Goal: Information Seeking & Learning: Learn about a topic

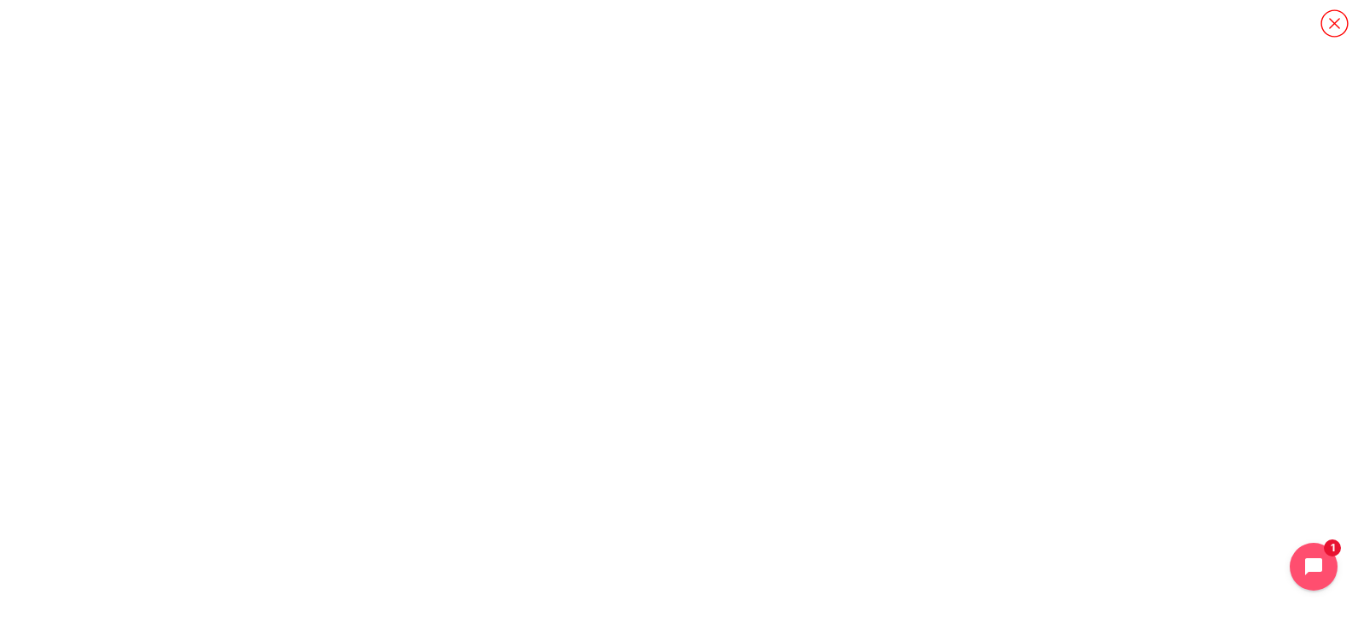
scroll to position [851, 0]
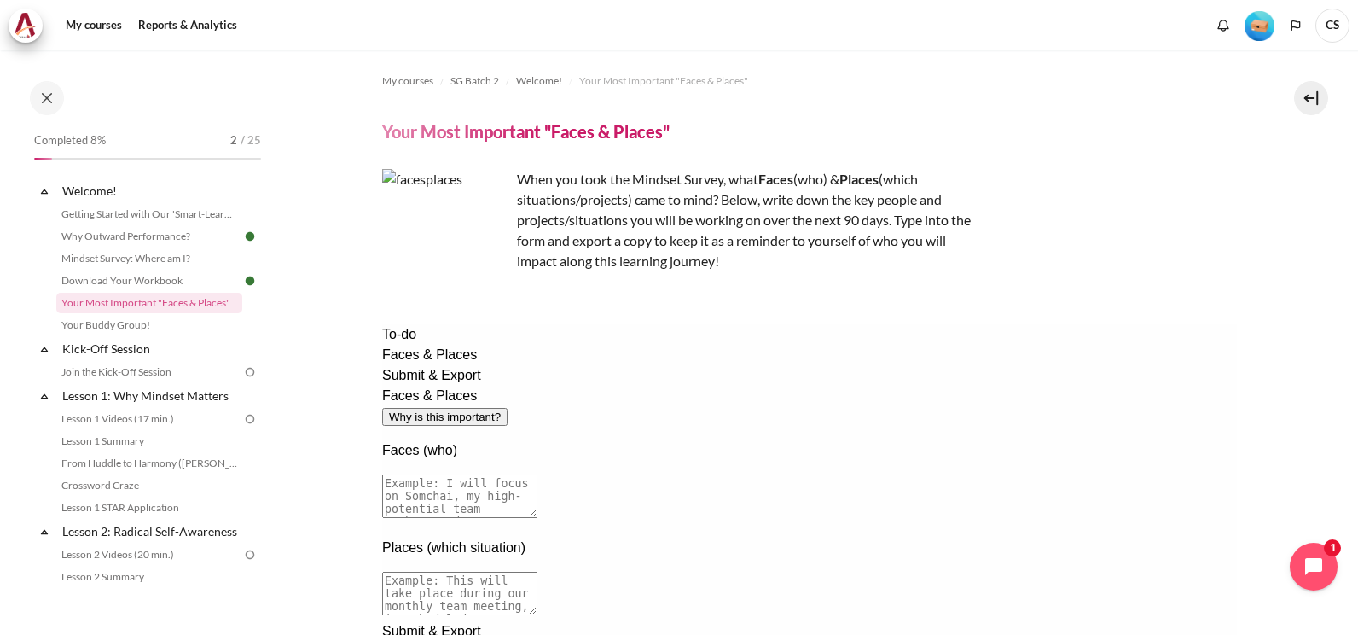
scroll to position [85, 0]
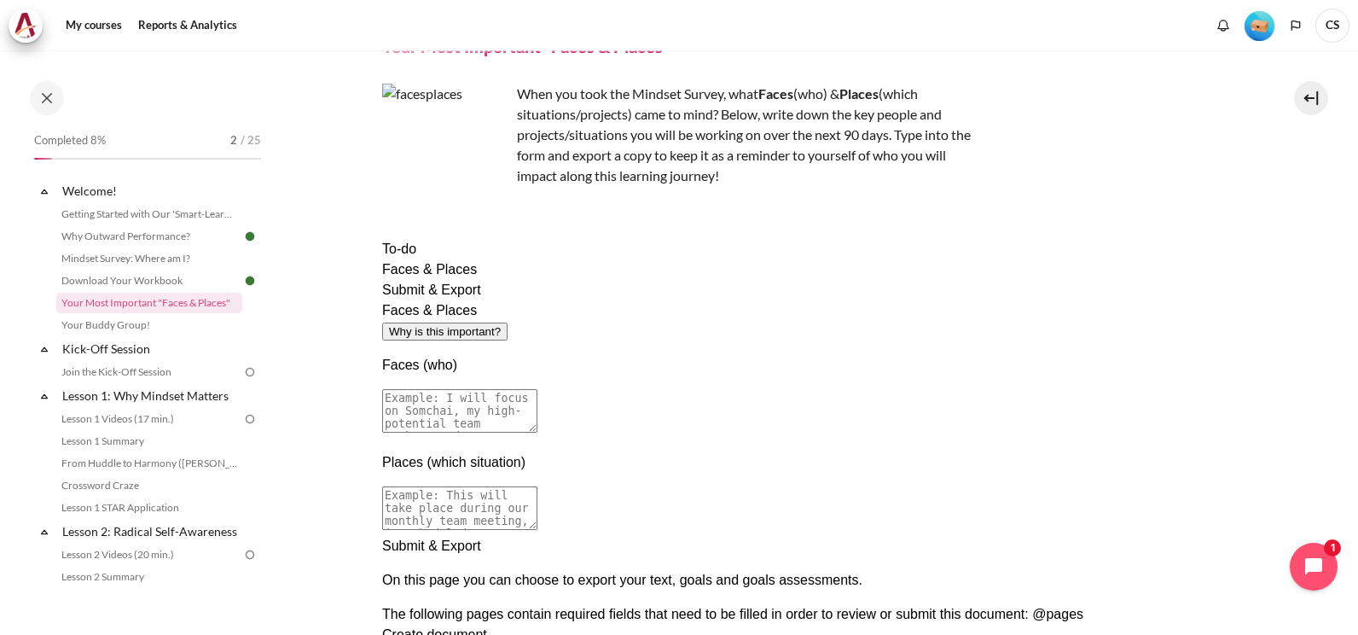
click at [537, 389] on textarea at bounding box center [458, 411] width 155 height 44
click at [174, 280] on link "Download Your Workbook" at bounding box center [149, 280] width 186 height 20
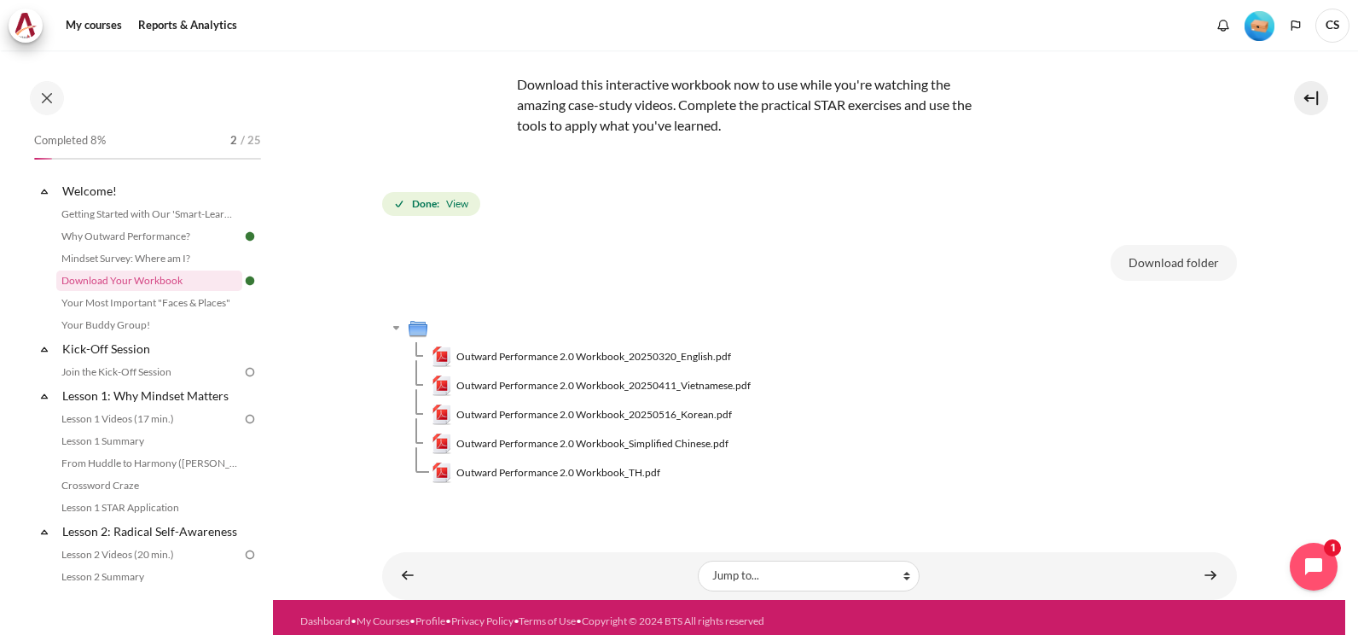
scroll to position [130, 0]
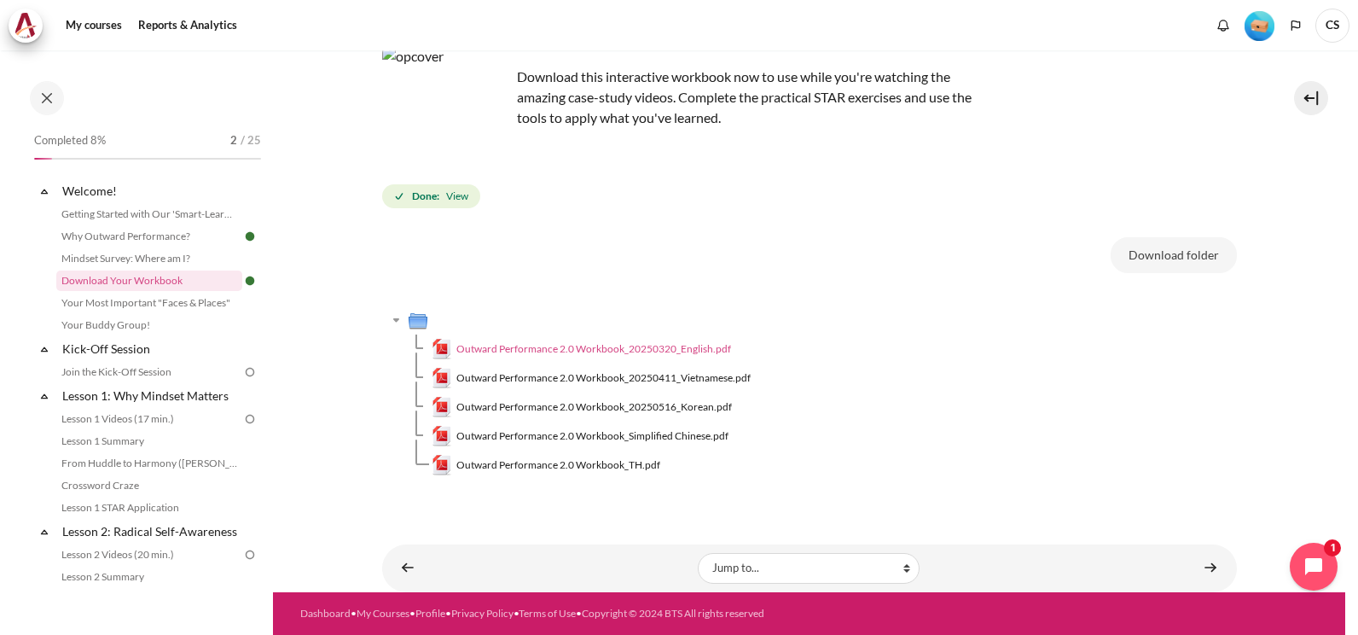
click at [626, 346] on span "Outward Performance 2.0 Workbook_20250320_English.pdf" at bounding box center [593, 348] width 275 height 15
click at [189, 299] on link "Your Most Important "Faces & Places"" at bounding box center [149, 303] width 186 height 20
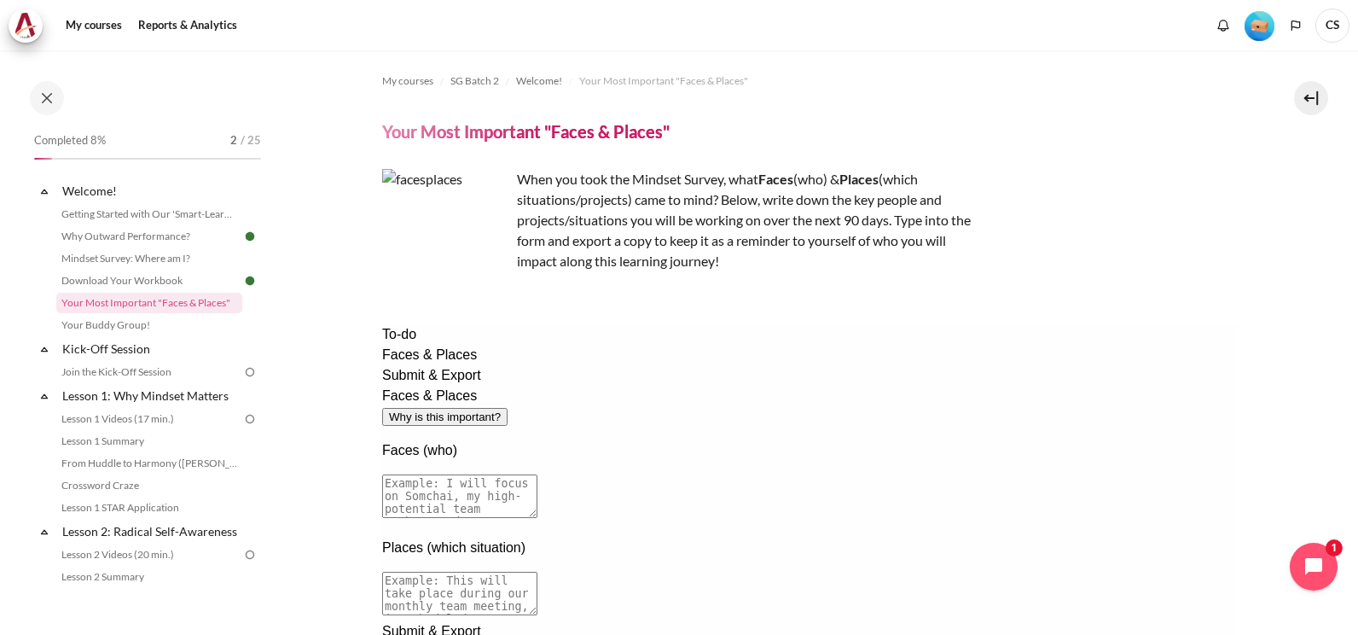
click at [537, 474] on textarea at bounding box center [458, 496] width 155 height 44
click at [537, 572] on textarea at bounding box center [458, 594] width 155 height 44
click at [537, 474] on textarea at bounding box center [458, 496] width 155 height 44
type textarea "i"
type textarea "I"
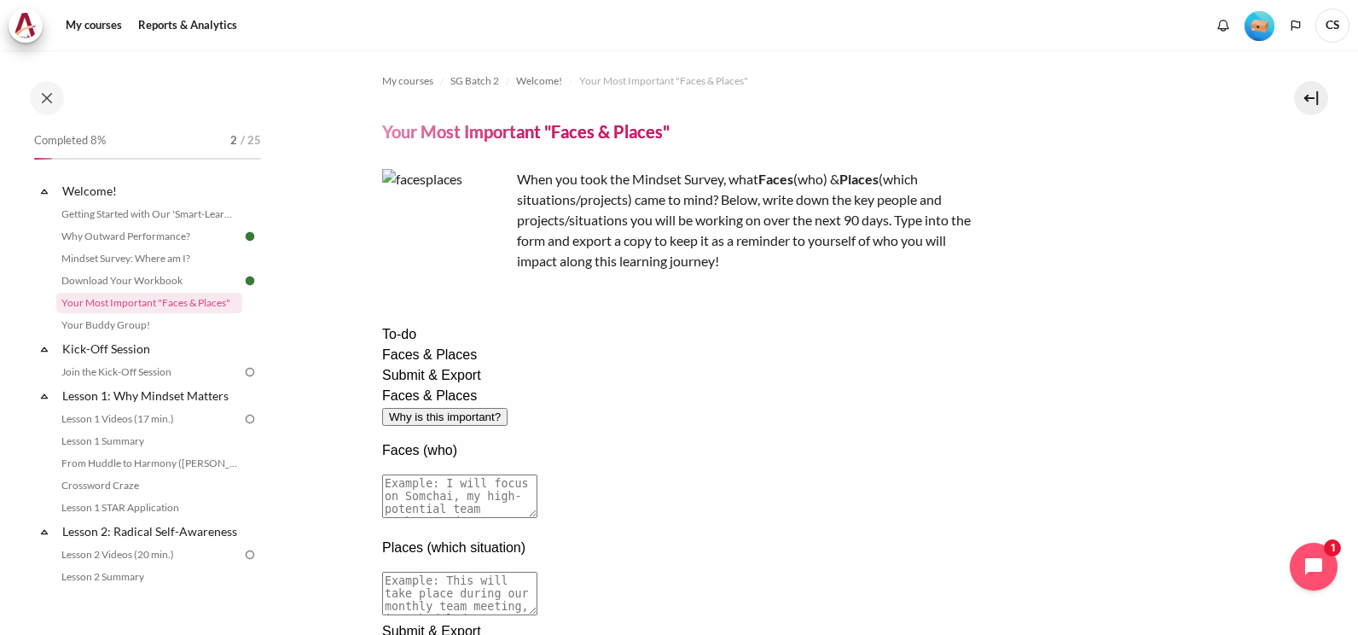
click at [537, 474] on textarea at bounding box center [458, 496] width 155 height 44
type textarea "i will put more emphasis with Justin the high potential team member and Maisara…"
click at [528, 572] on textarea at bounding box center [458, 594] width 155 height 44
click at [537, 572] on textarea "This will take place on the weekly face to face team meeting scheduled with Jus…" at bounding box center [458, 594] width 155 height 44
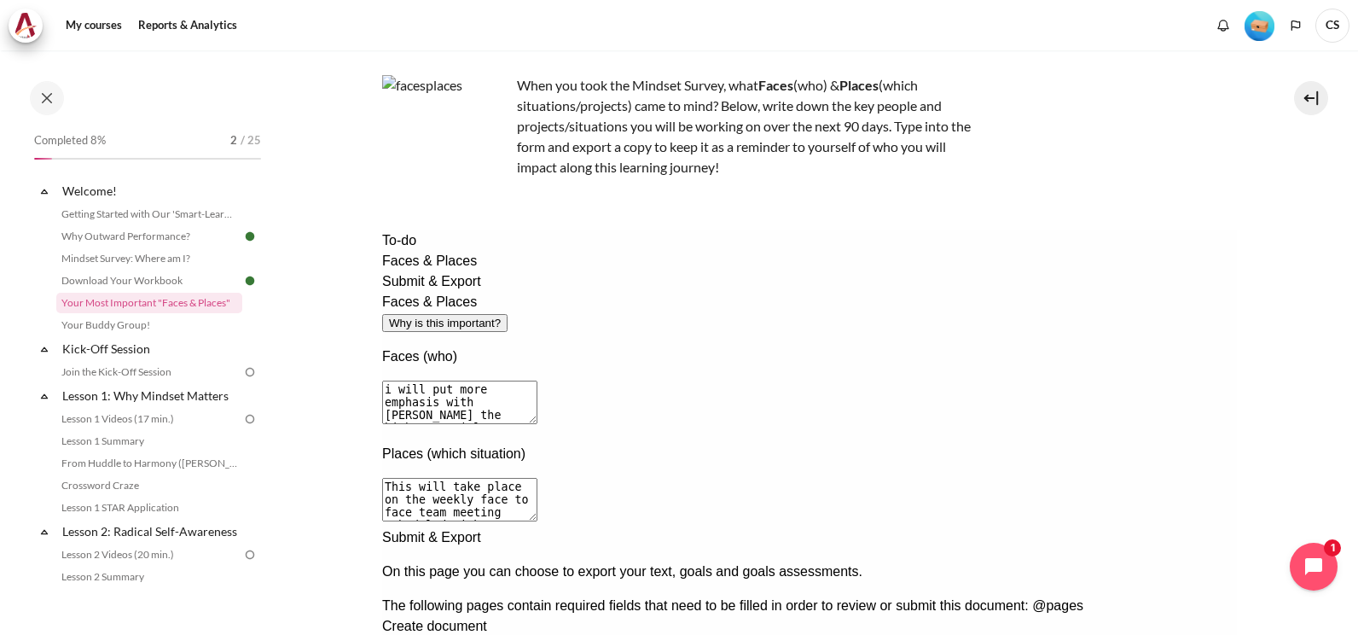
scroll to position [256, 0]
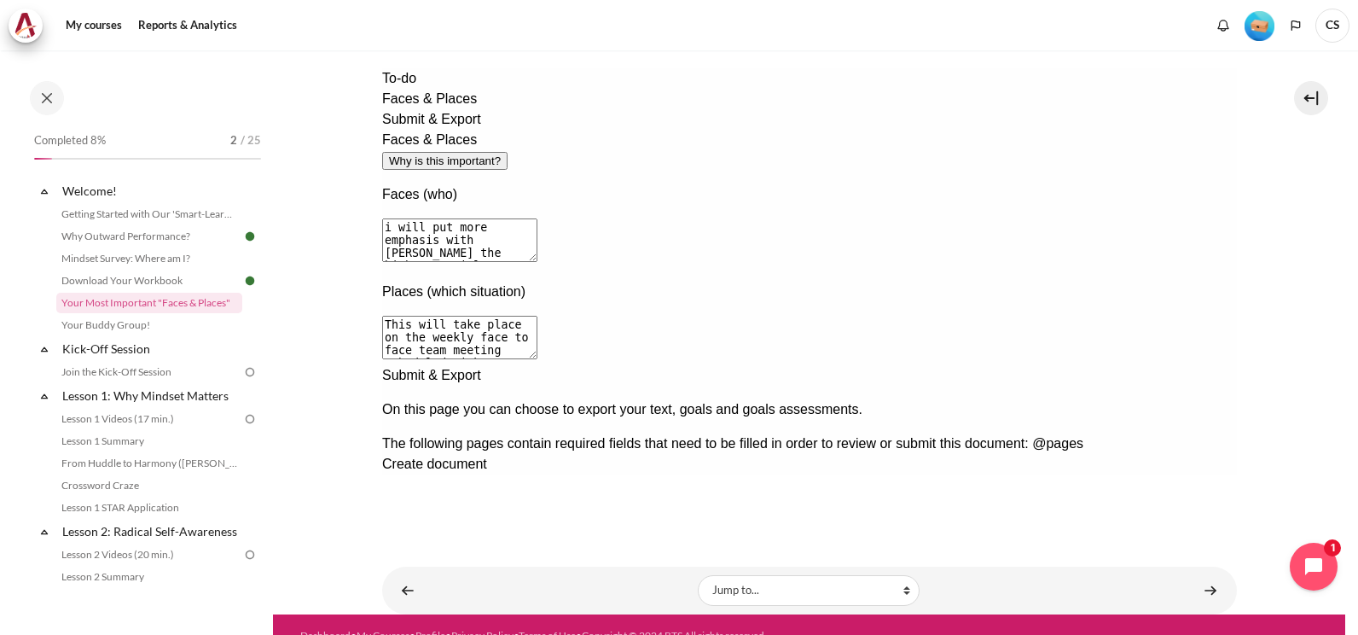
type textarea "This will take place on the weekly face to face team meeting scheduled with Jus…"
click at [1205, 365] on div "Next documentation step" at bounding box center [808, 365] width 855 height 0
click at [486, 456] on span "Create document" at bounding box center [433, 463] width 105 height 15
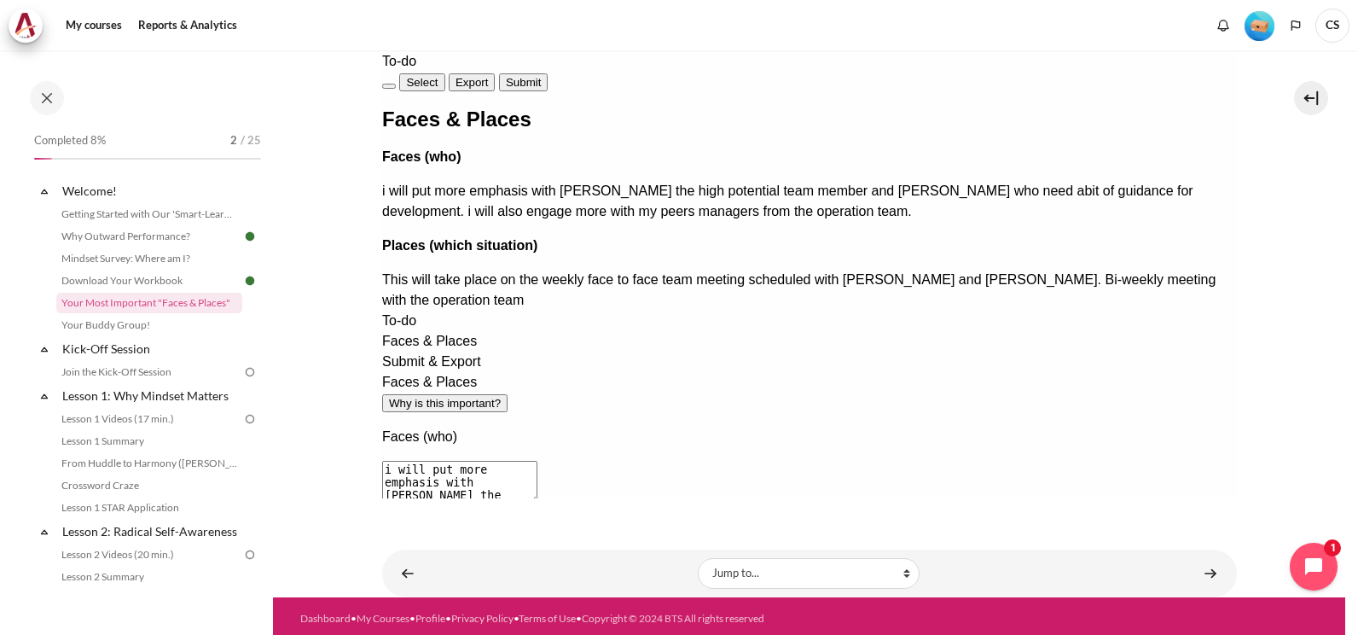
scroll to position [278, 0]
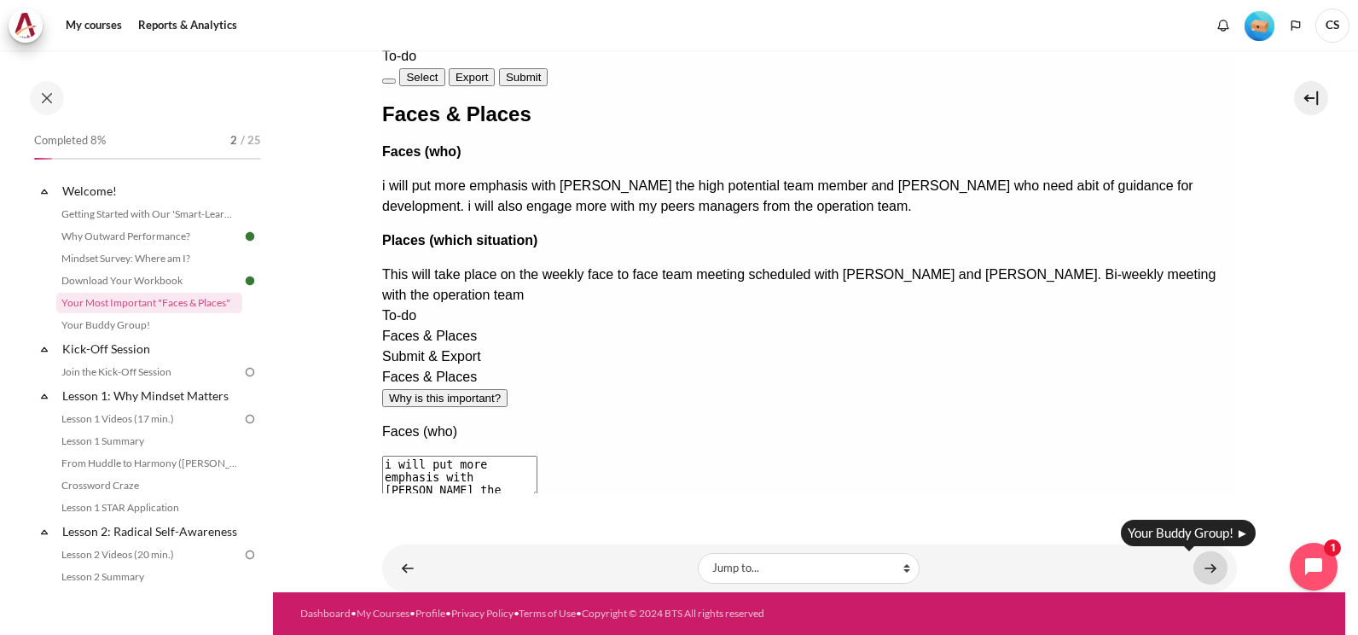
click at [1201, 568] on link "Content" at bounding box center [1210, 567] width 34 height 33
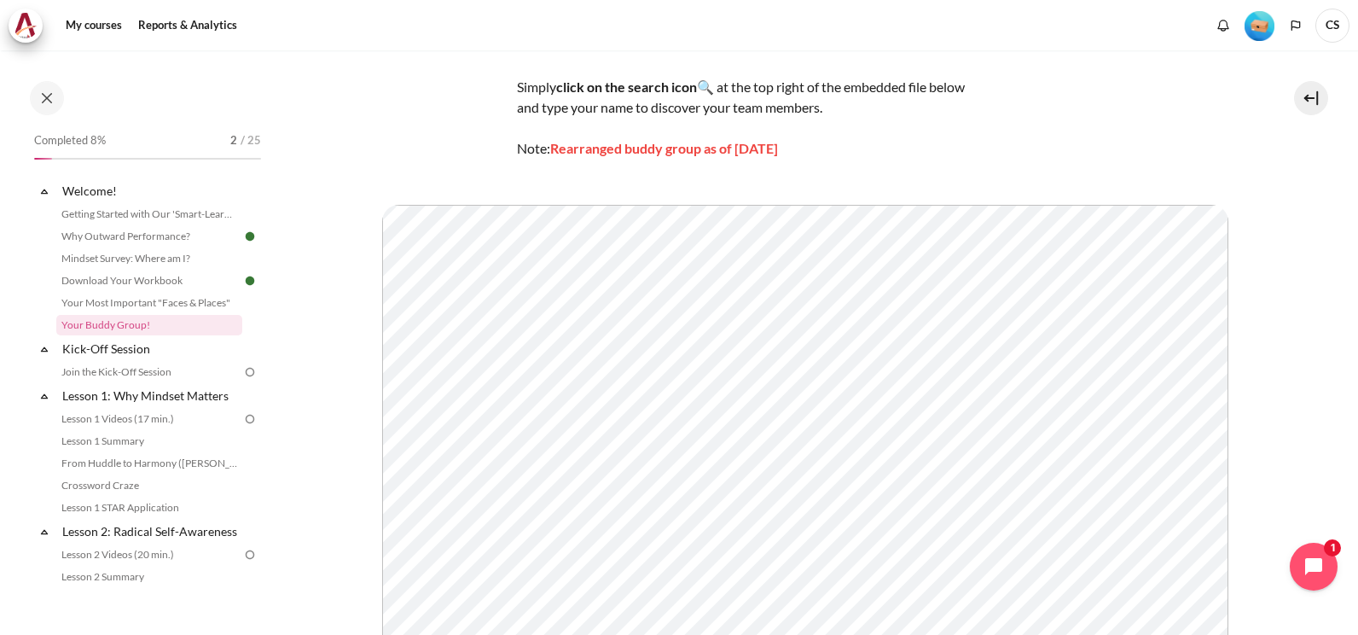
scroll to position [321, 0]
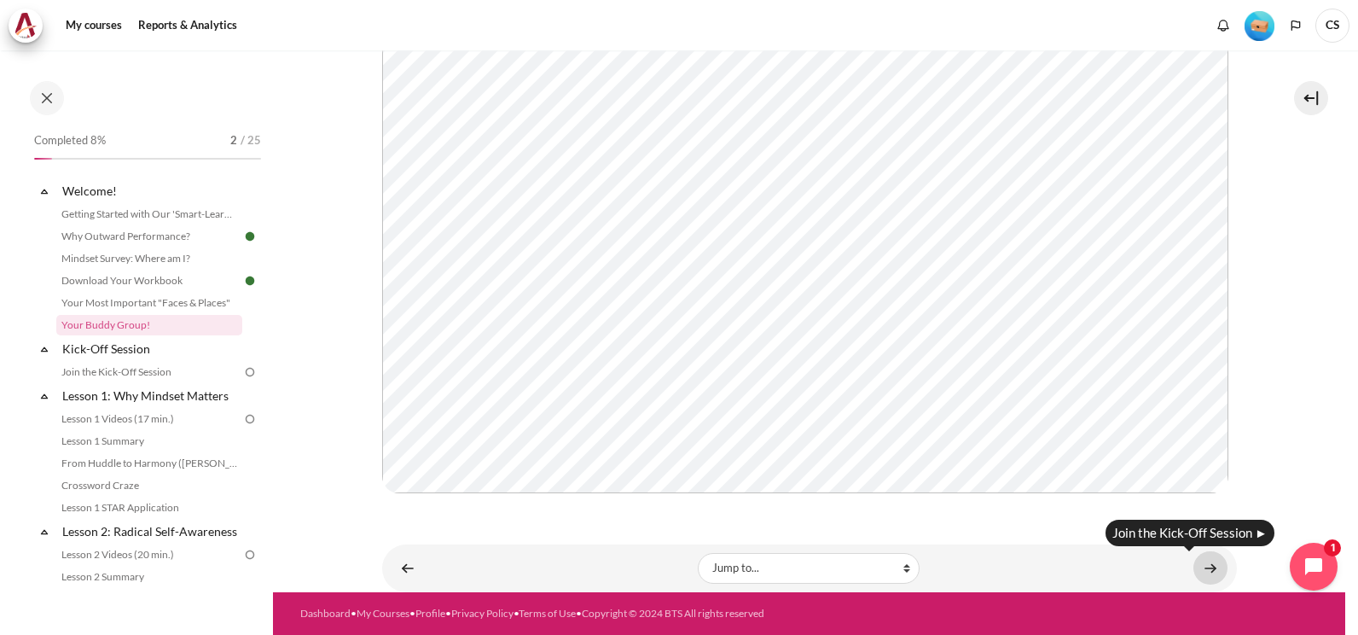
click at [1195, 566] on link "Content" at bounding box center [1210, 567] width 34 height 33
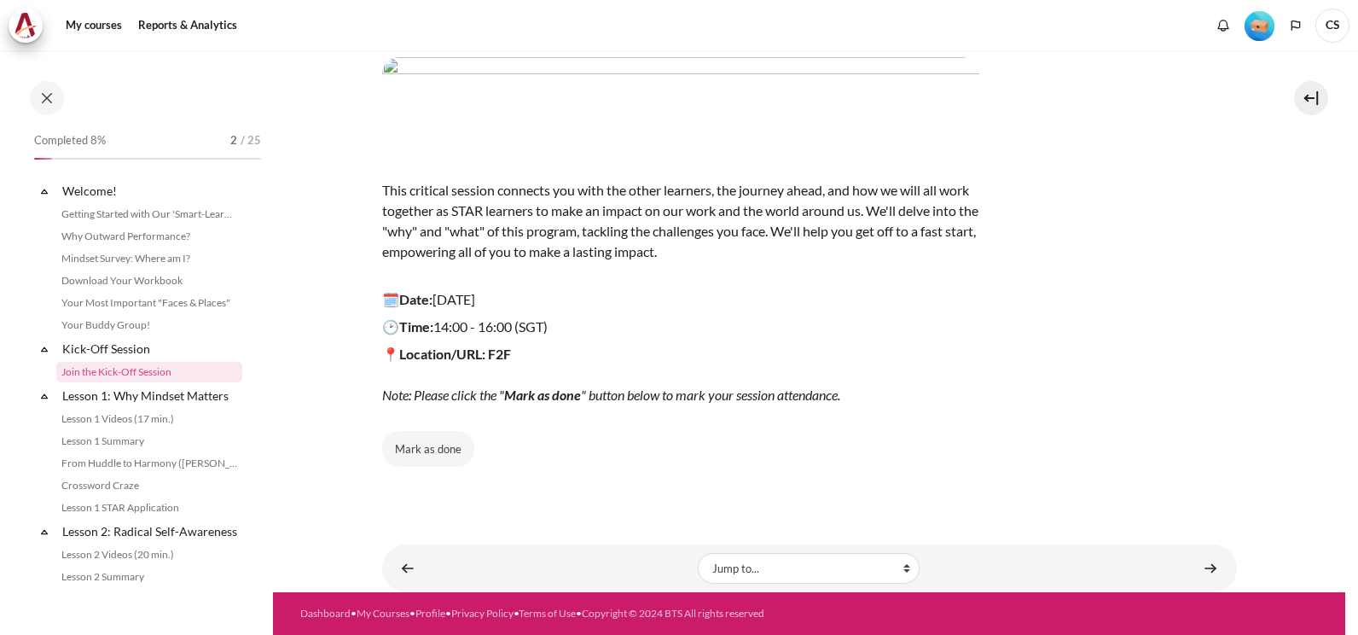
scroll to position [14, 0]
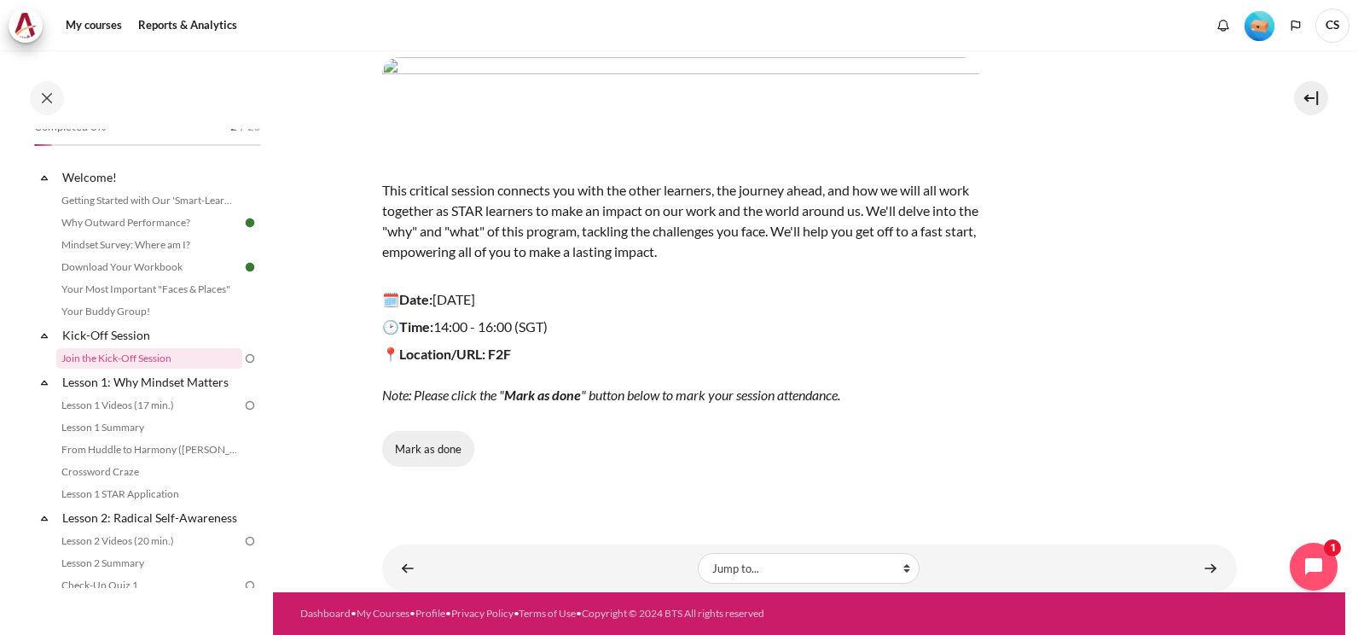
click at [440, 448] on button "Mark as done" at bounding box center [428, 449] width 92 height 36
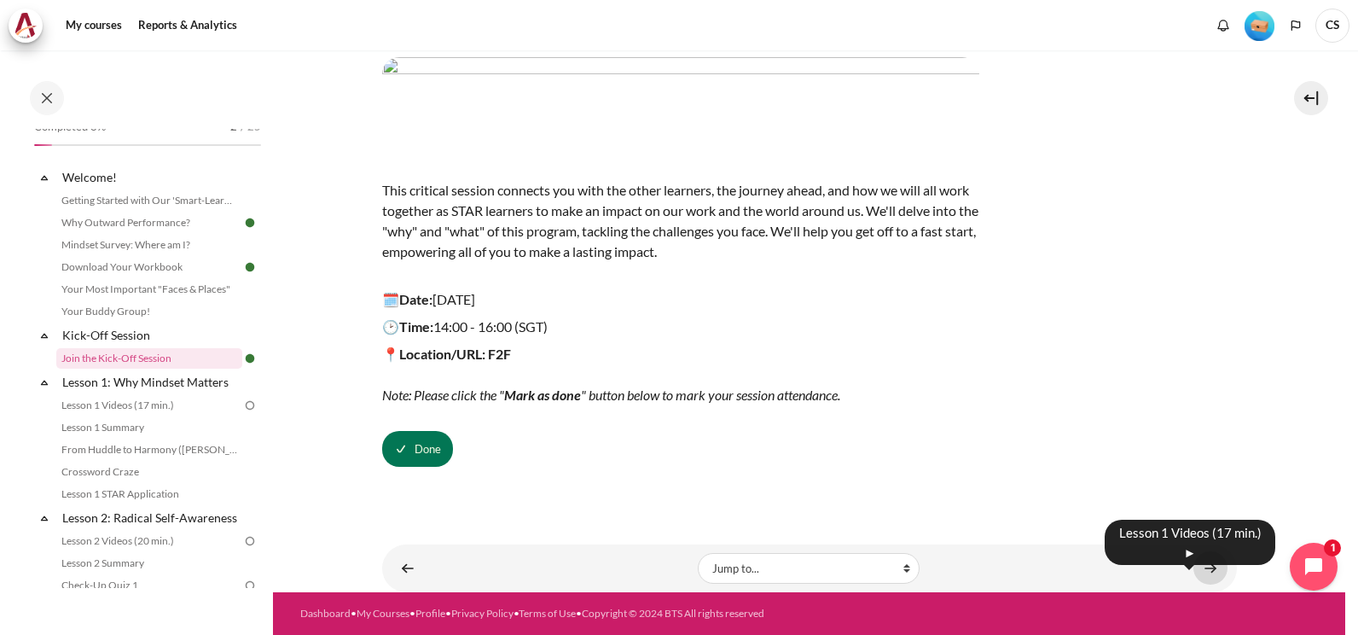
click at [1202, 565] on link "Content" at bounding box center [1210, 567] width 34 height 33
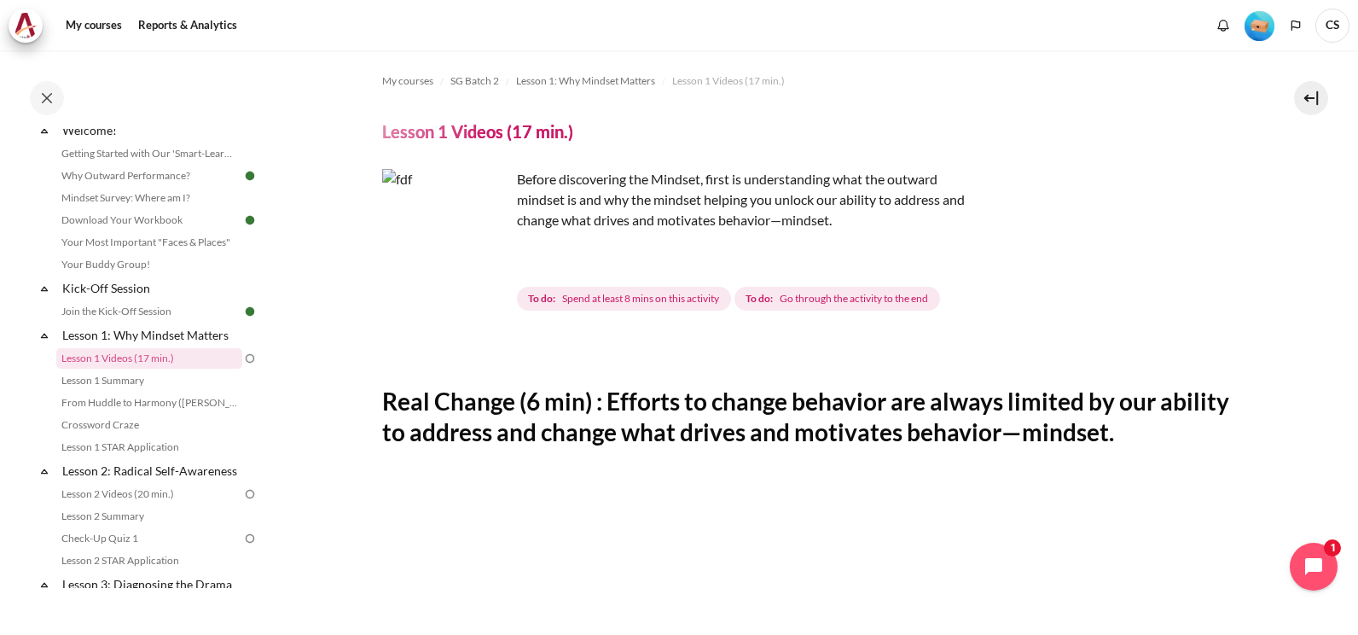
click at [534, 421] on h2 "Real Change (6 min) : Efforts to change behavior are always limited by our abil…" at bounding box center [809, 417] width 855 height 62
click at [769, 268] on div "Before discovering the Mindset, first is understanding what the outward mindset…" at bounding box center [809, 241] width 855 height 145
click at [483, 264] on img "Content" at bounding box center [446, 233] width 128 height 128
click at [597, 306] on span "To do: Spend at least 8 mins on this activity" at bounding box center [624, 299] width 214 height 24
click at [792, 295] on span "Go through the activity to the end" at bounding box center [854, 298] width 148 height 15
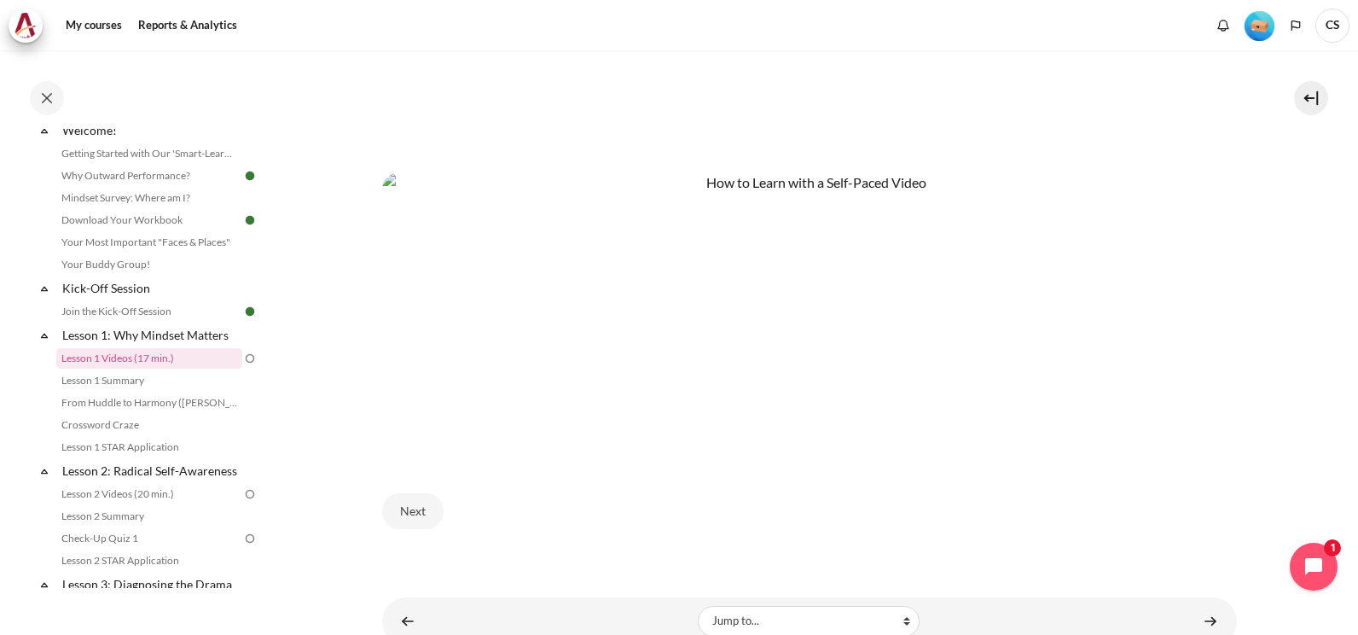
scroll to position [866, 0]
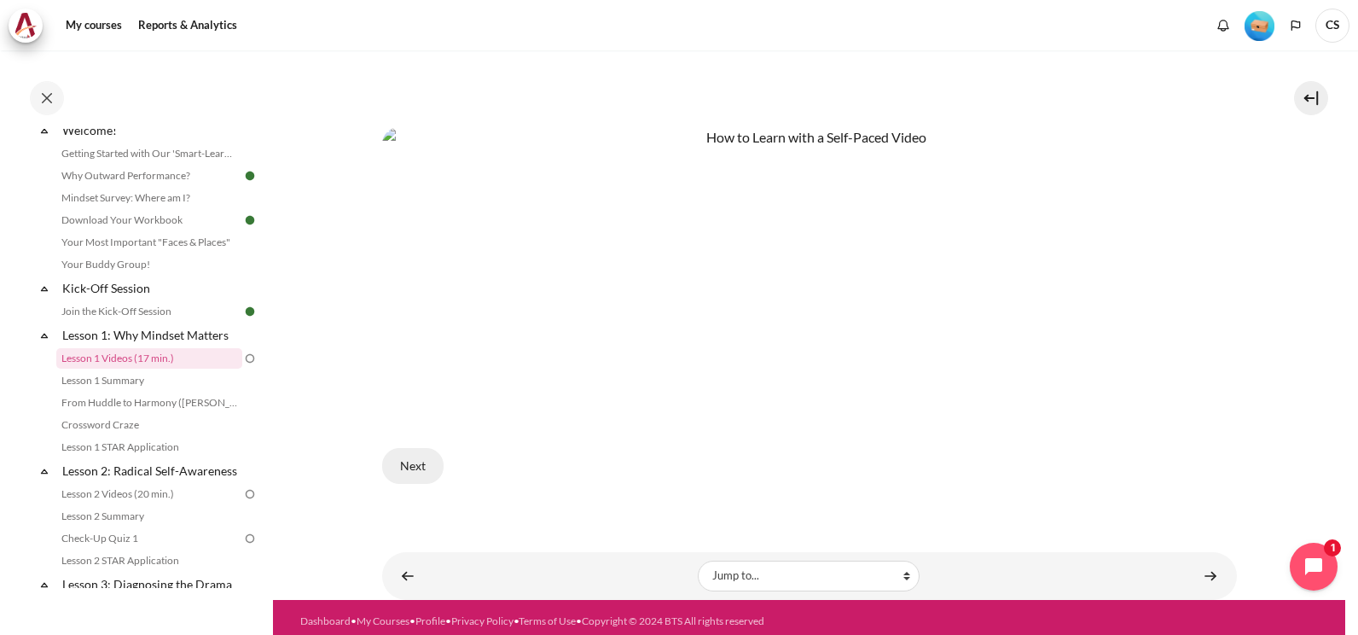
click at [408, 473] on button "Next" at bounding box center [412, 466] width 61 height 36
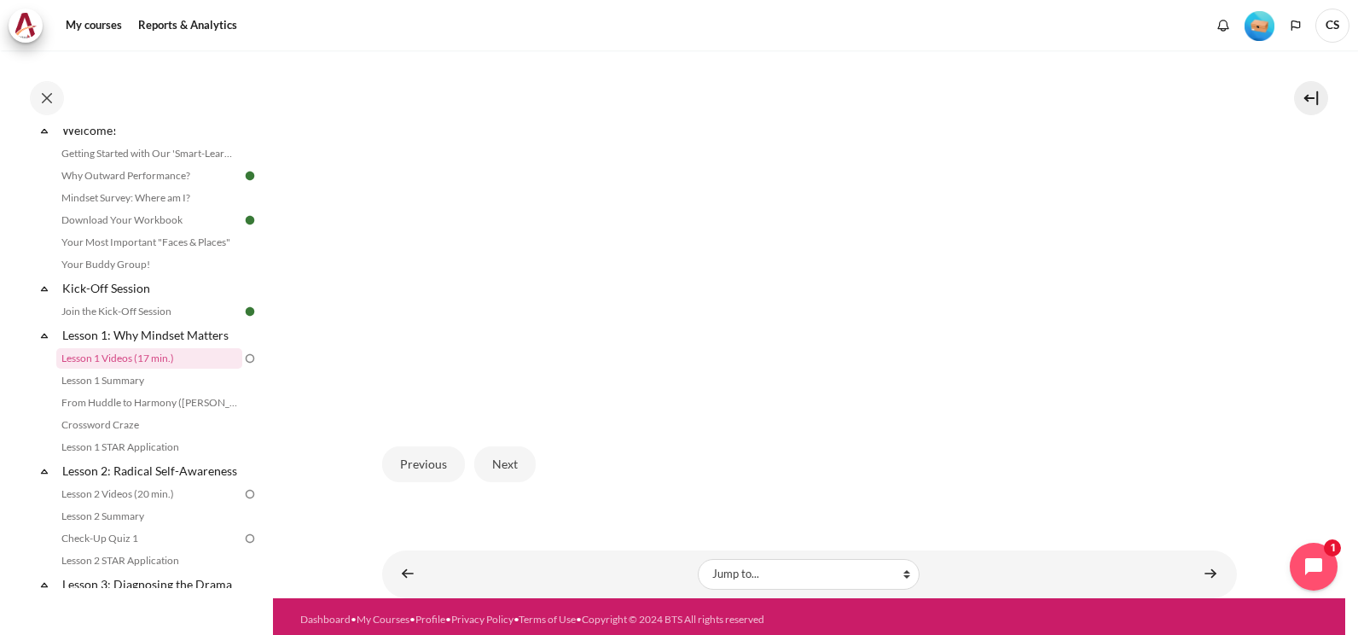
scroll to position [516, 0]
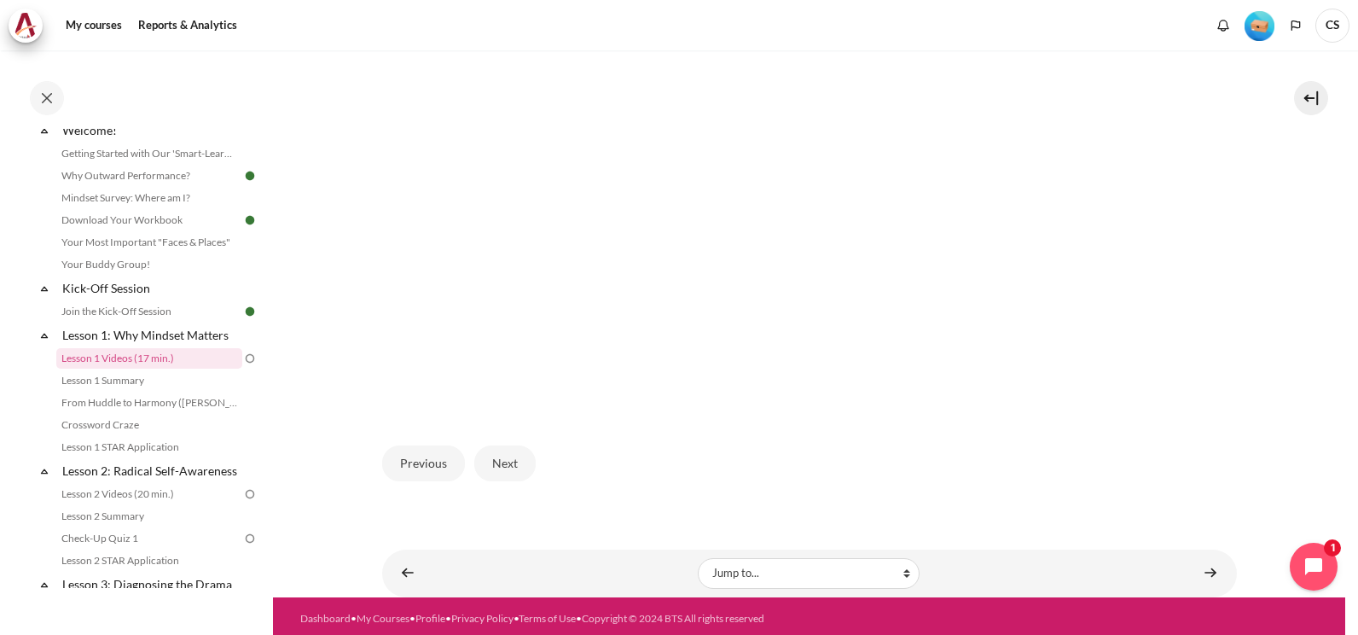
click at [702, 330] on img "Content" at bounding box center [809, 171] width 855 height 481
click at [522, 460] on button "Next" at bounding box center [504, 463] width 61 height 36
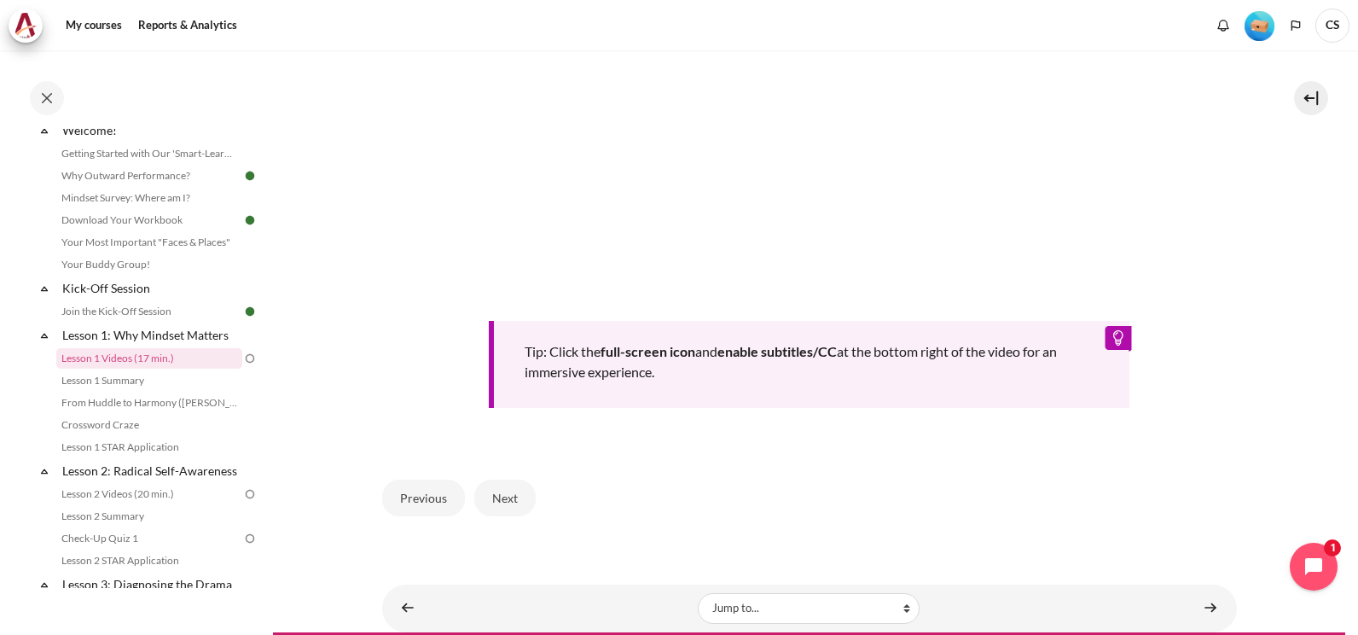
scroll to position [745, 0]
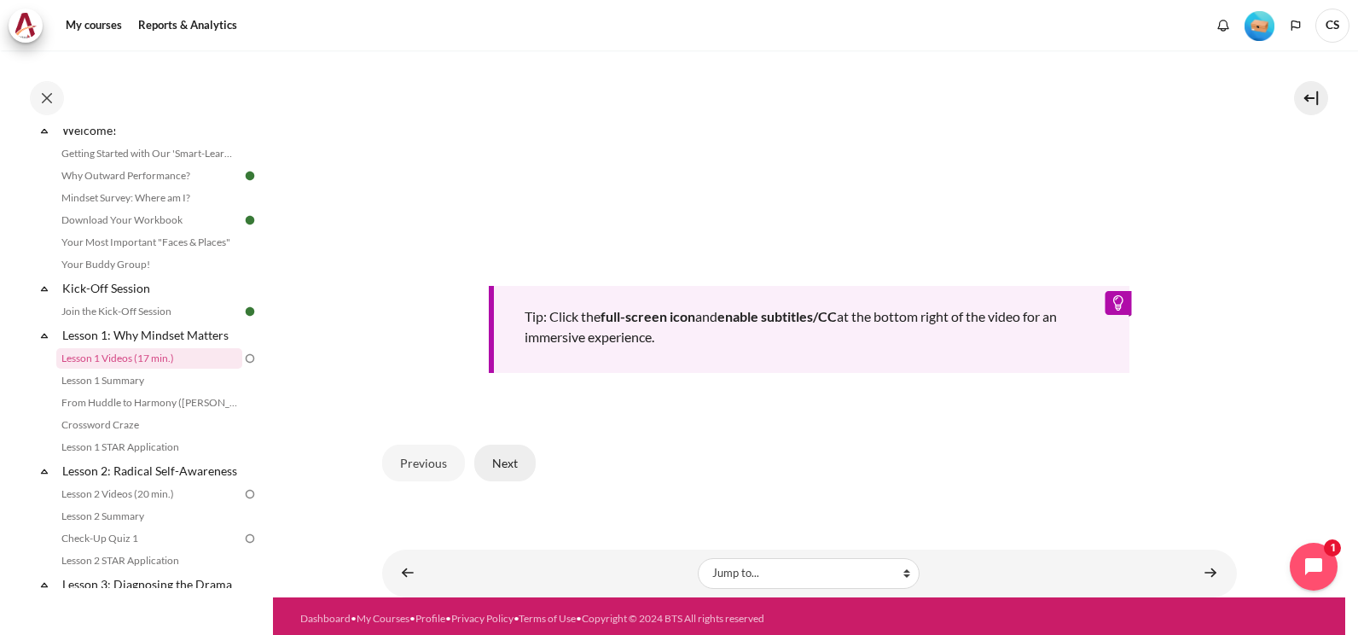
click at [524, 457] on button "Next" at bounding box center [504, 462] width 61 height 36
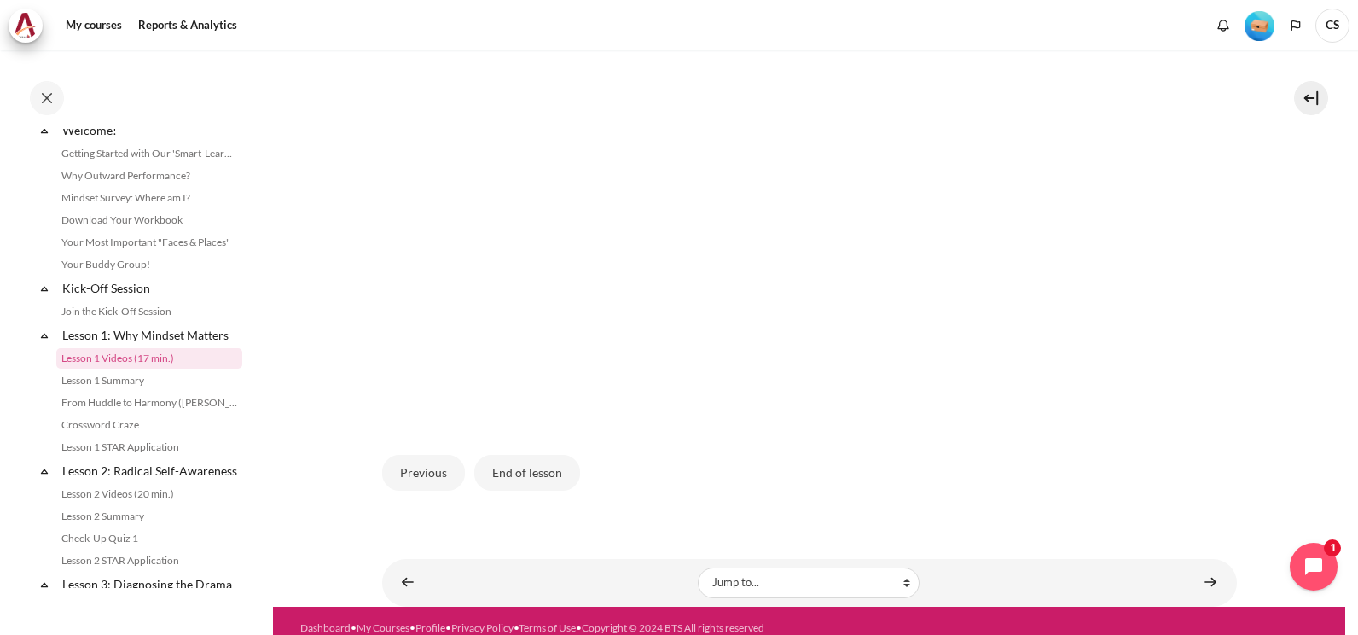
scroll to position [516, 0]
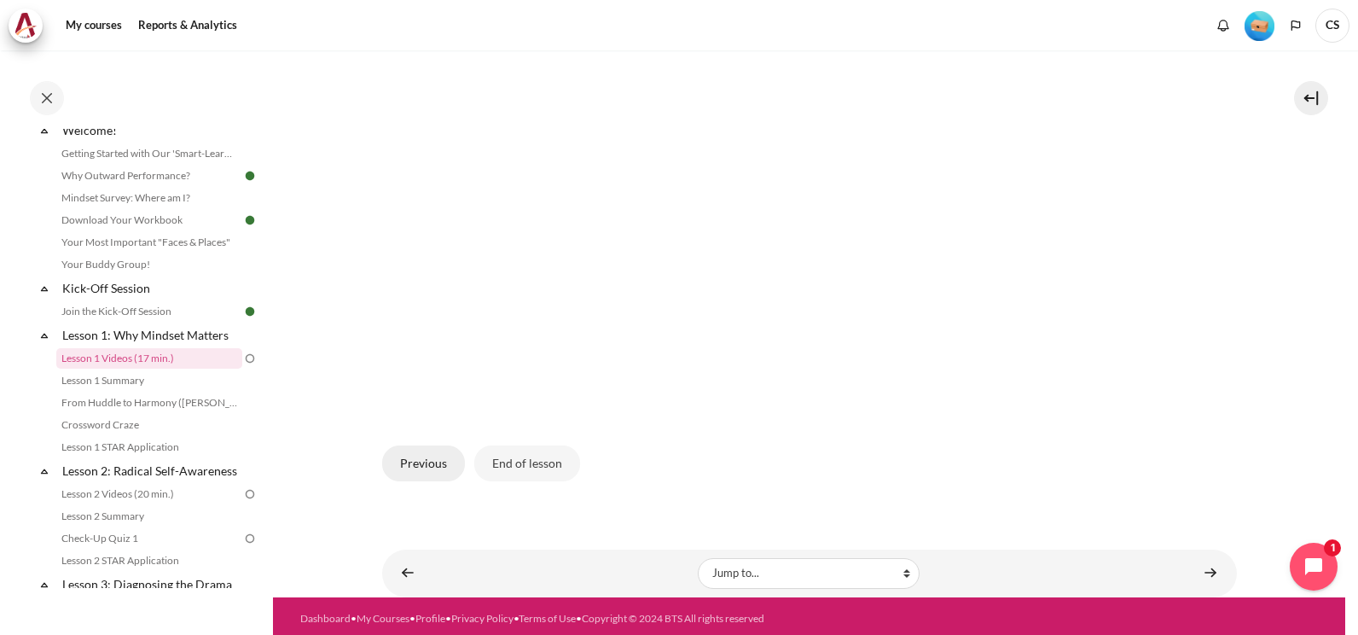
click at [444, 459] on button "Previous" at bounding box center [423, 463] width 83 height 36
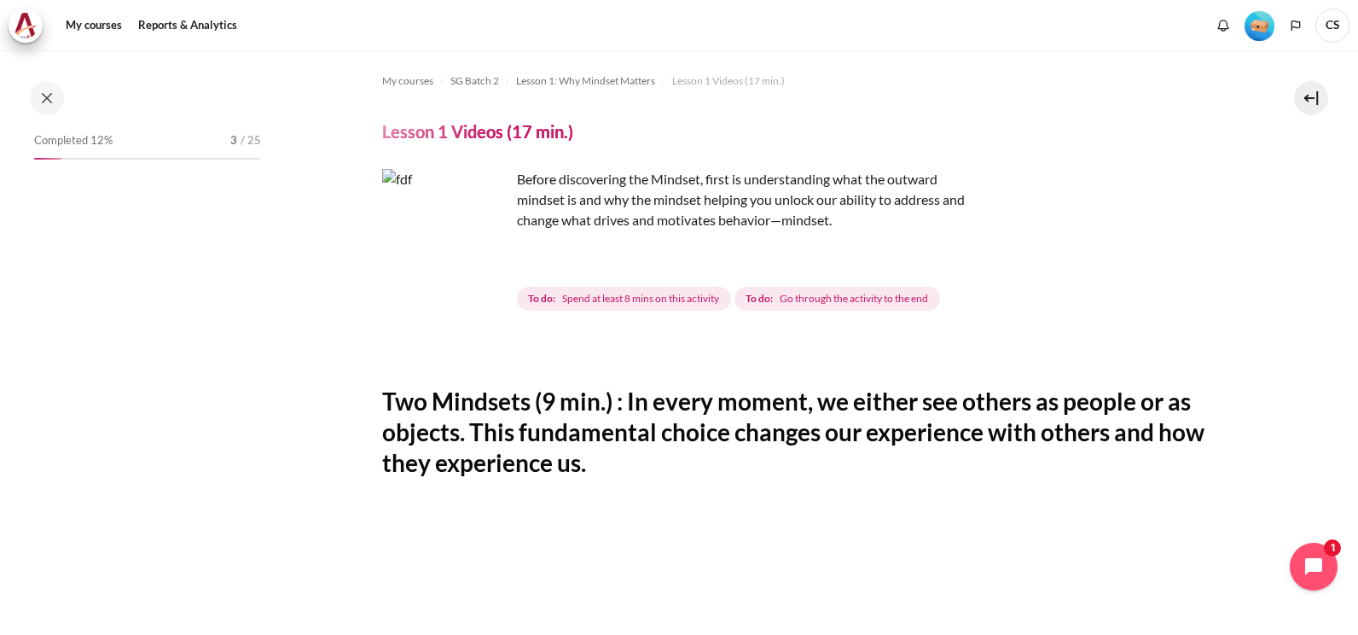
scroll to position [61, 0]
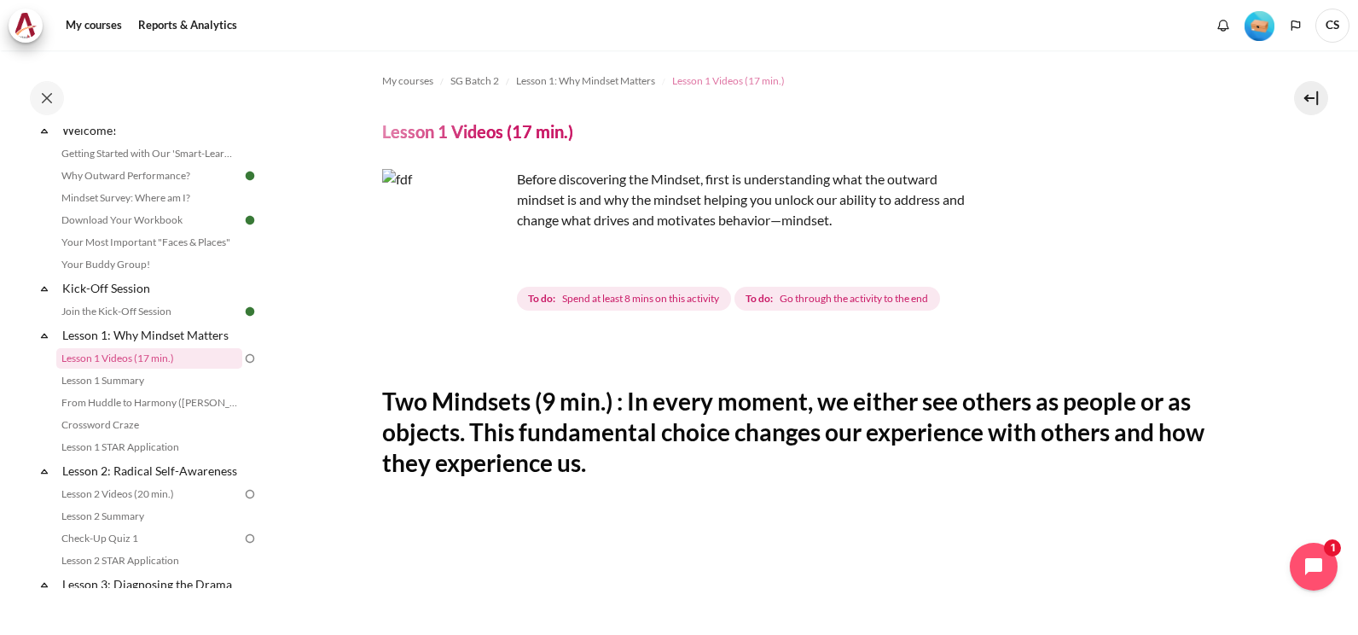
click at [755, 81] on span "Lesson 1 Videos (17 min.)" at bounding box center [728, 80] width 113 height 15
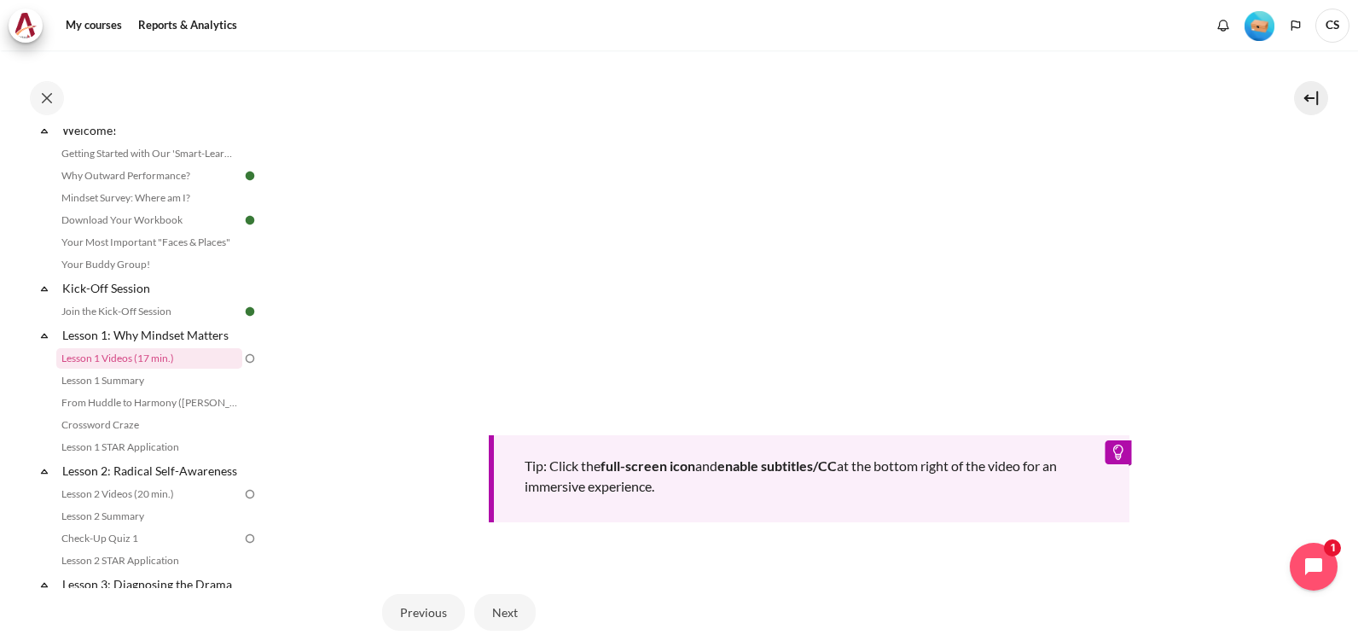
scroll to position [597, 0]
click at [1104, 446] on div "Tip: Click the full-screen icon and enable subtitles/CC at the bottom right of …" at bounding box center [809, 476] width 641 height 87
click at [552, 468] on div "Tip: Click the full-screen icon and enable subtitles/CC at the bottom right of …" at bounding box center [809, 476] width 641 height 87
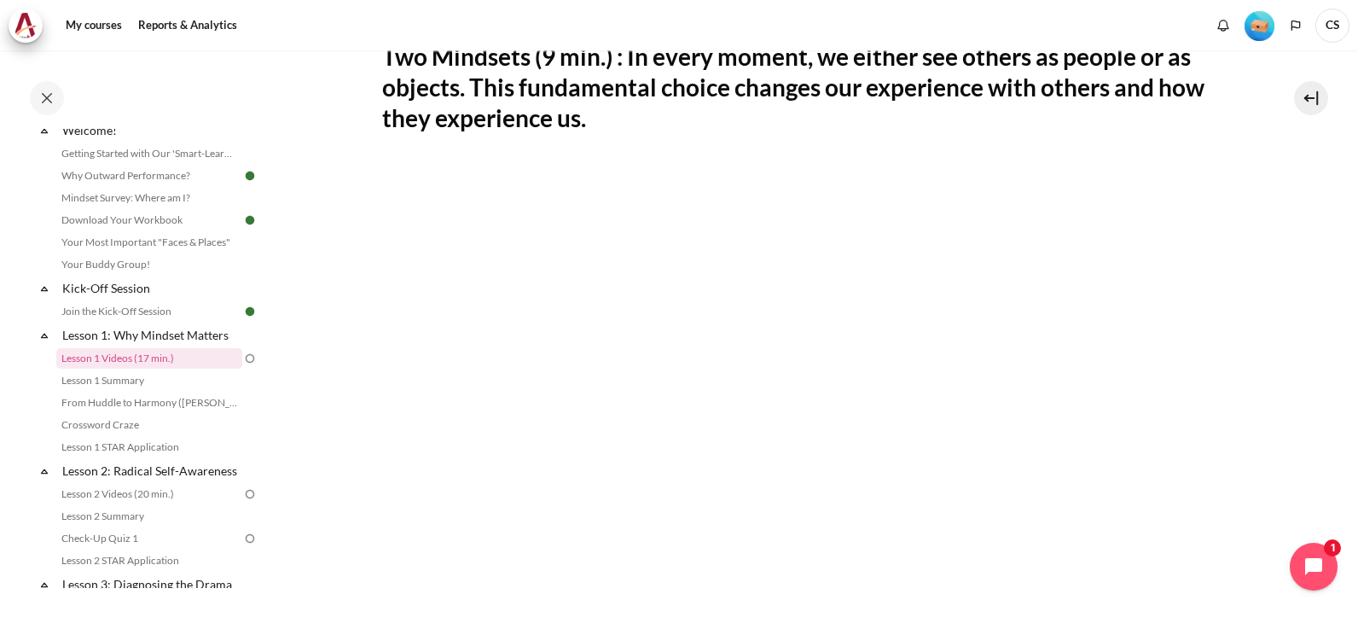
scroll to position [341, 0]
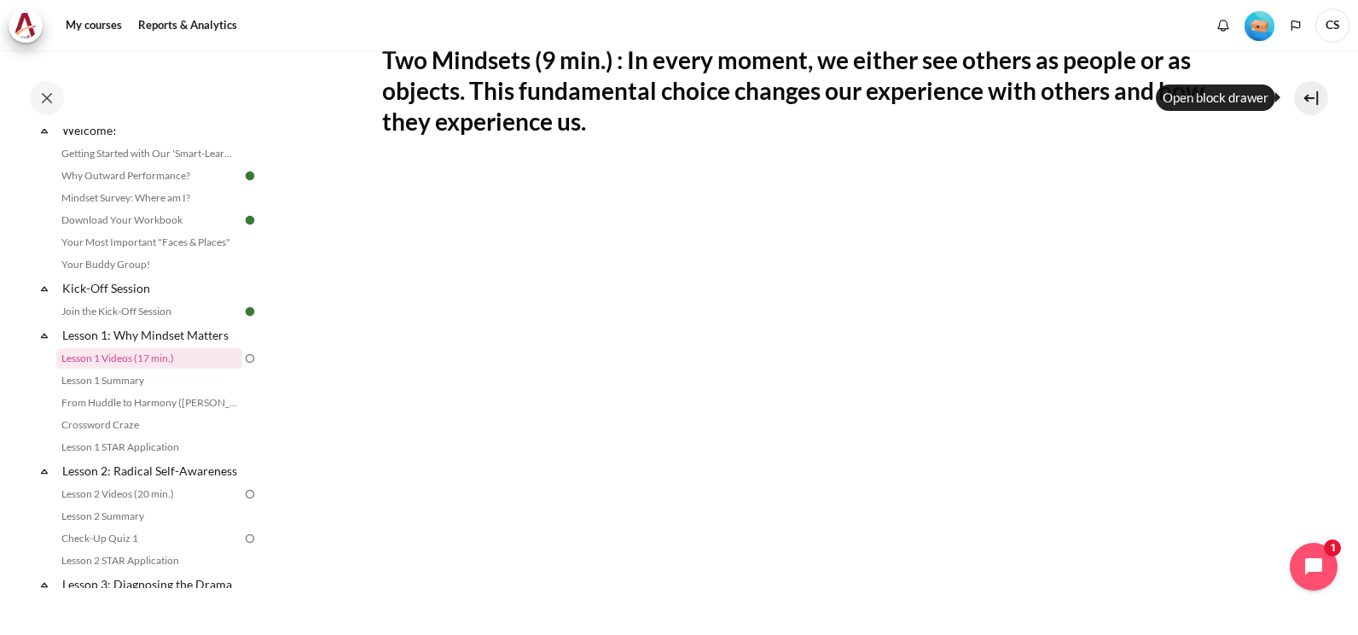
click at [1316, 96] on button at bounding box center [1311, 98] width 34 height 34
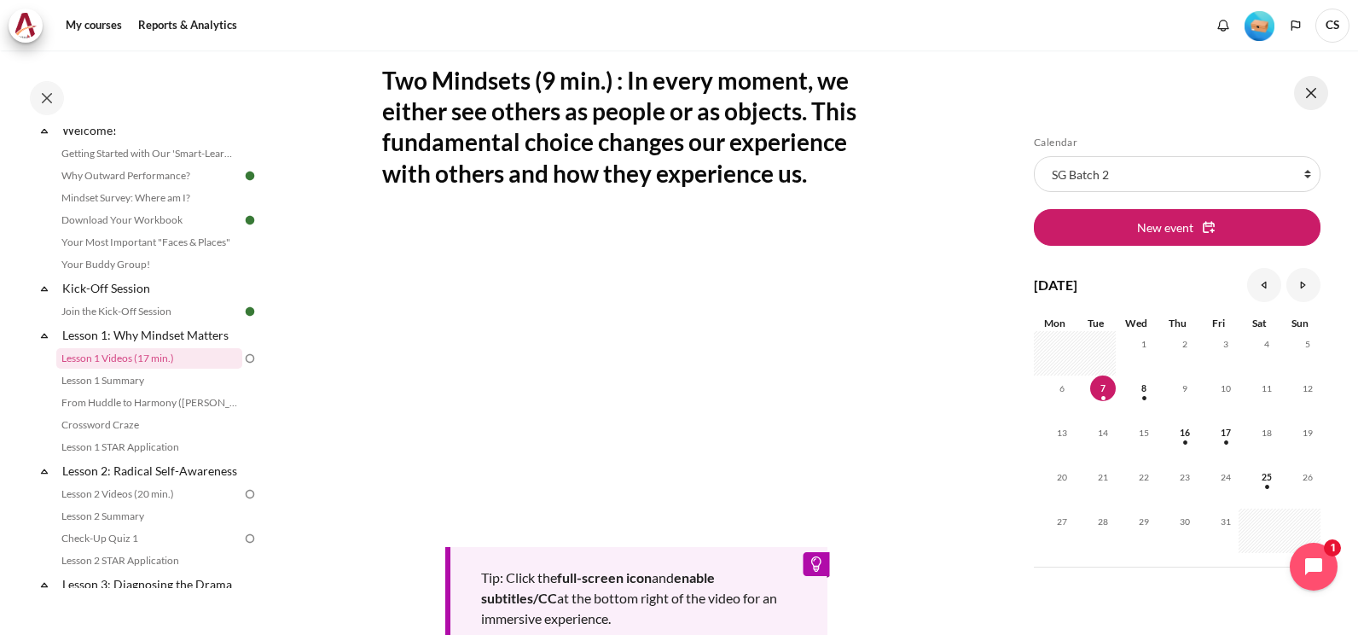
click at [1316, 96] on button at bounding box center [1311, 93] width 34 height 34
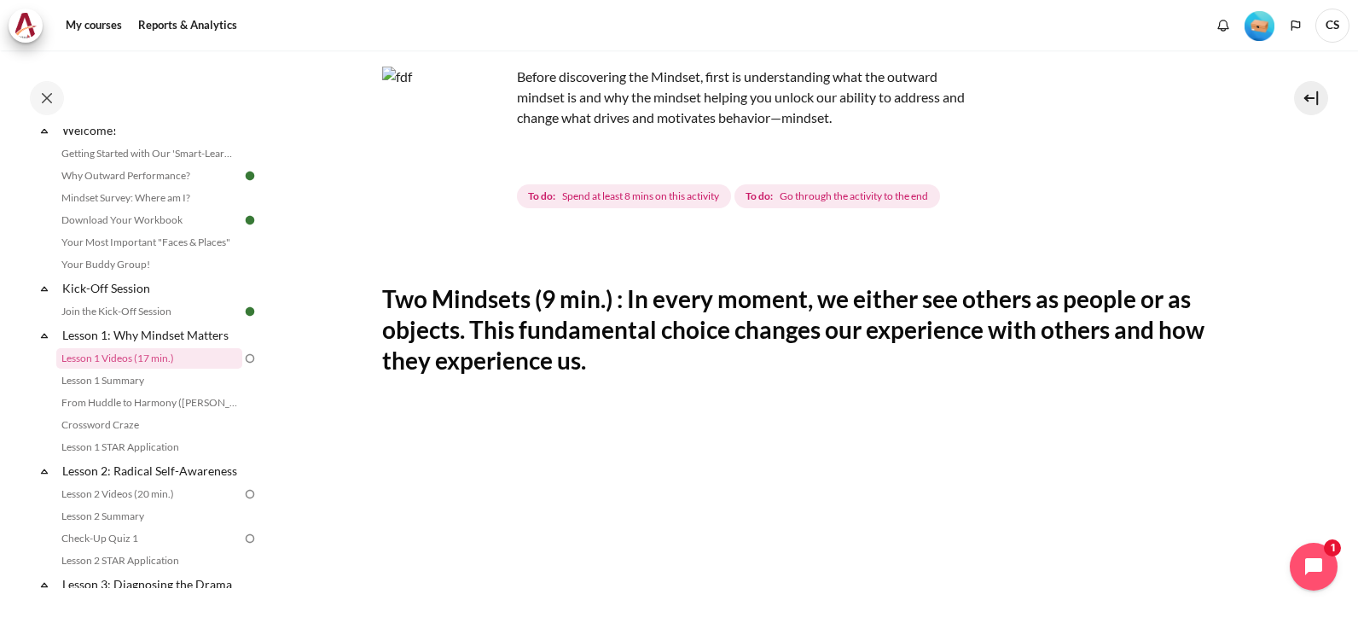
scroll to position [85, 0]
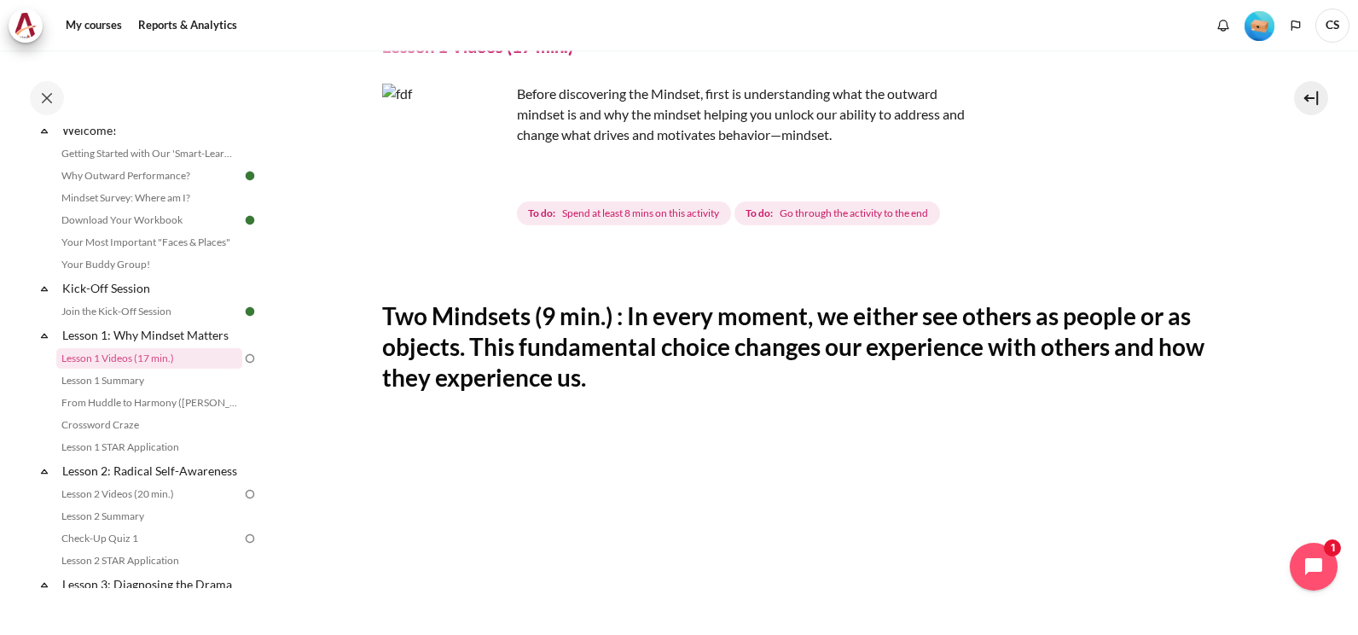
click at [682, 206] on span "Spend at least 8 mins on this activity" at bounding box center [640, 213] width 157 height 15
click at [600, 334] on h2 "Two Mindsets (9 min.) : In every moment, we either see others as people or as o…" at bounding box center [809, 346] width 855 height 93
drag, startPoint x: 443, startPoint y: 316, endPoint x: 446, endPoint y: 181, distance: 135.7
click at [443, 314] on h2 "Two Mindsets (9 min.) : In every moment, we either see others as people or as o…" at bounding box center [809, 346] width 855 height 93
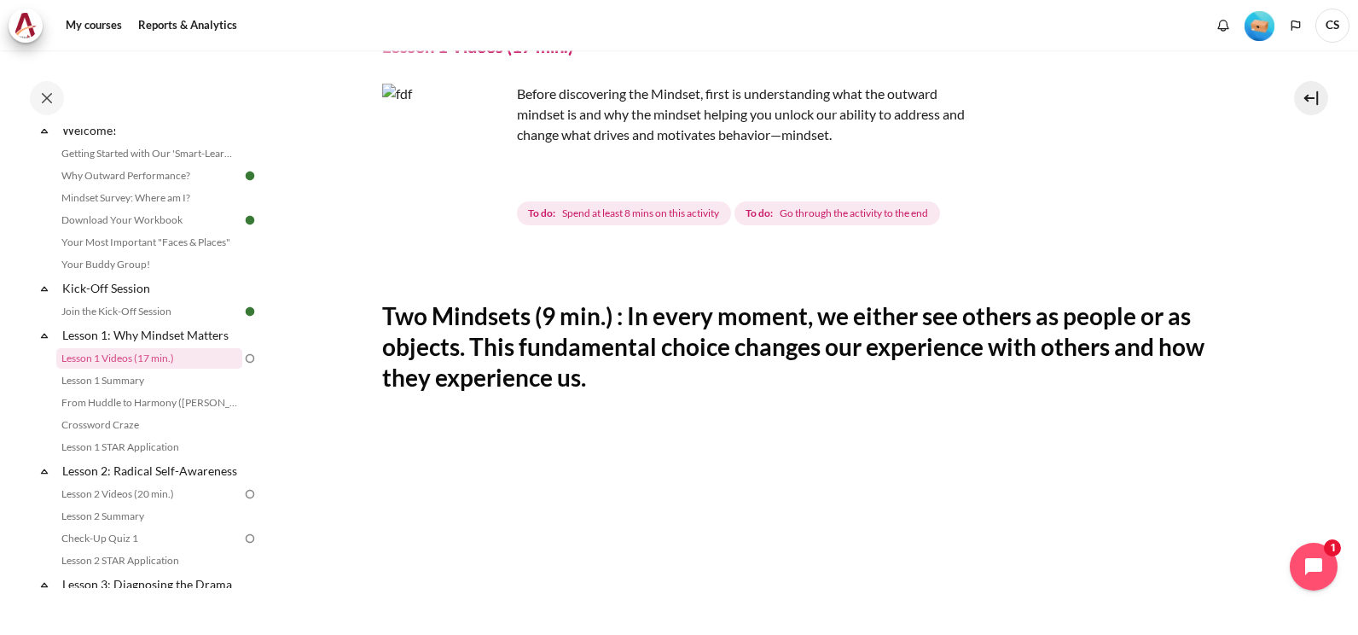
click at [487, 181] on img "Content" at bounding box center [446, 148] width 128 height 128
click at [442, 140] on img "Content" at bounding box center [446, 148] width 128 height 128
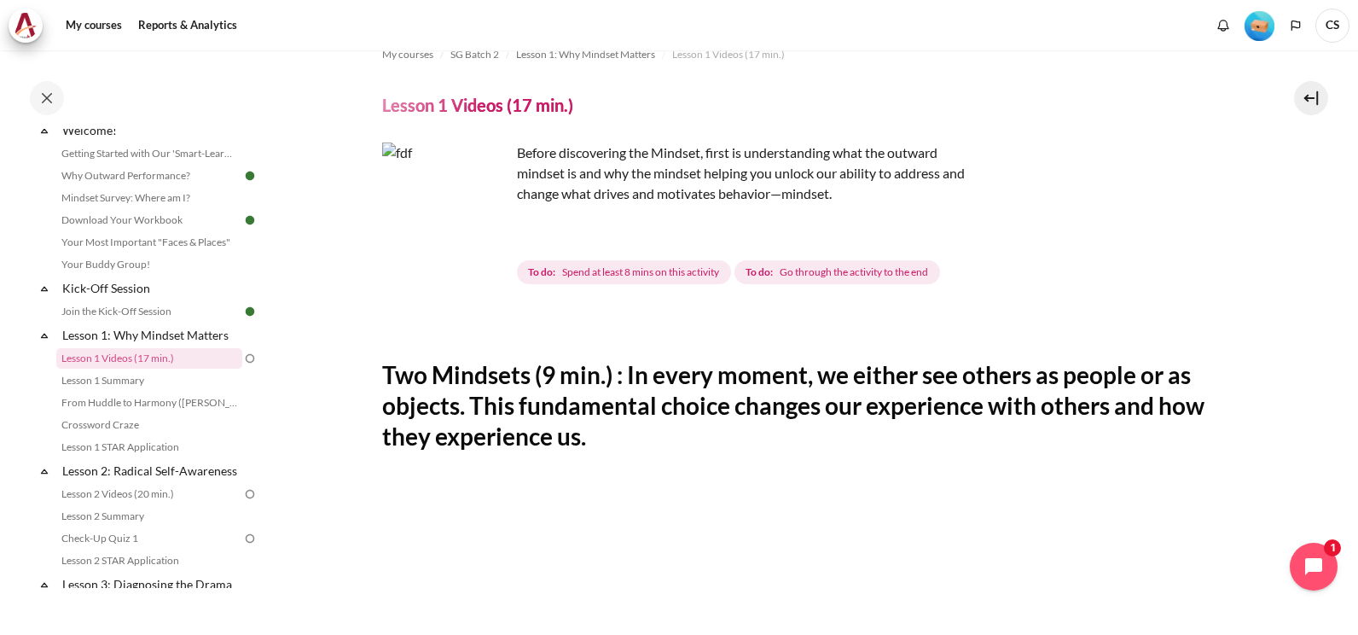
scroll to position [0, 0]
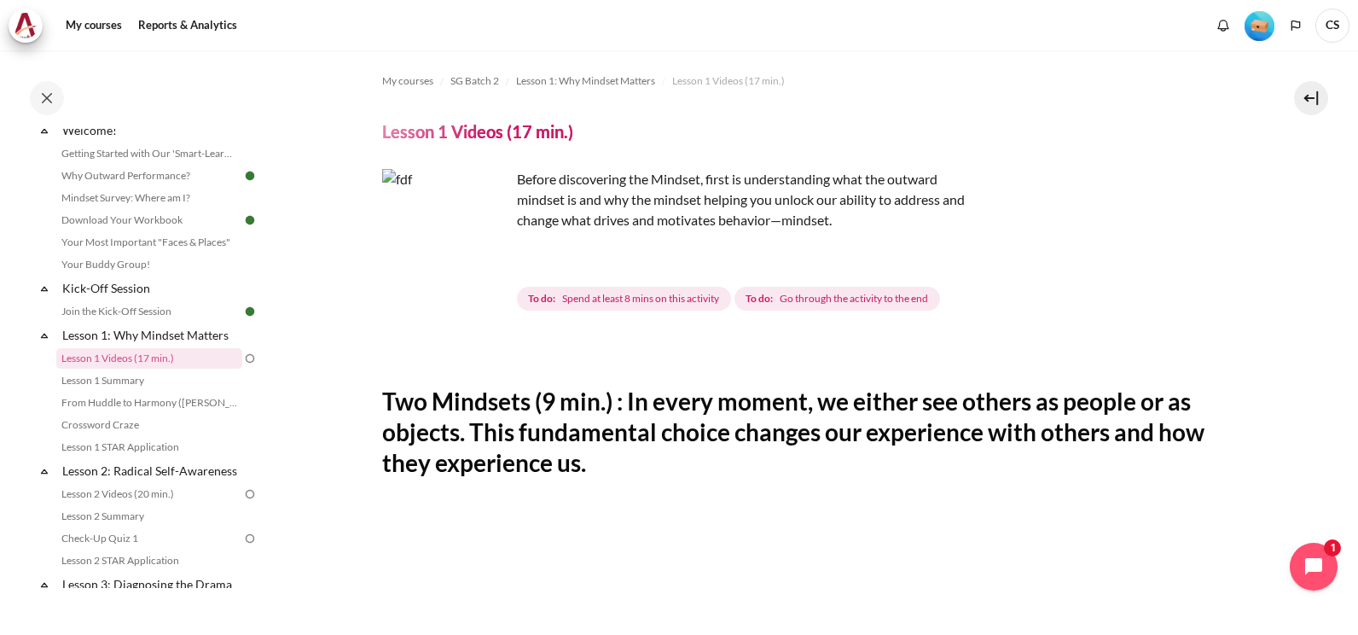
click at [492, 137] on h4 "Lesson 1 Videos (17 min.)" at bounding box center [477, 131] width 191 height 22
click at [444, 128] on h4 "Lesson 1 Videos (17 min.)" at bounding box center [477, 131] width 191 height 22
click at [609, 293] on span "Spend at least 8 mins on this activity" at bounding box center [640, 298] width 157 height 15
click at [847, 300] on span "Go through the activity to the end" at bounding box center [854, 298] width 148 height 15
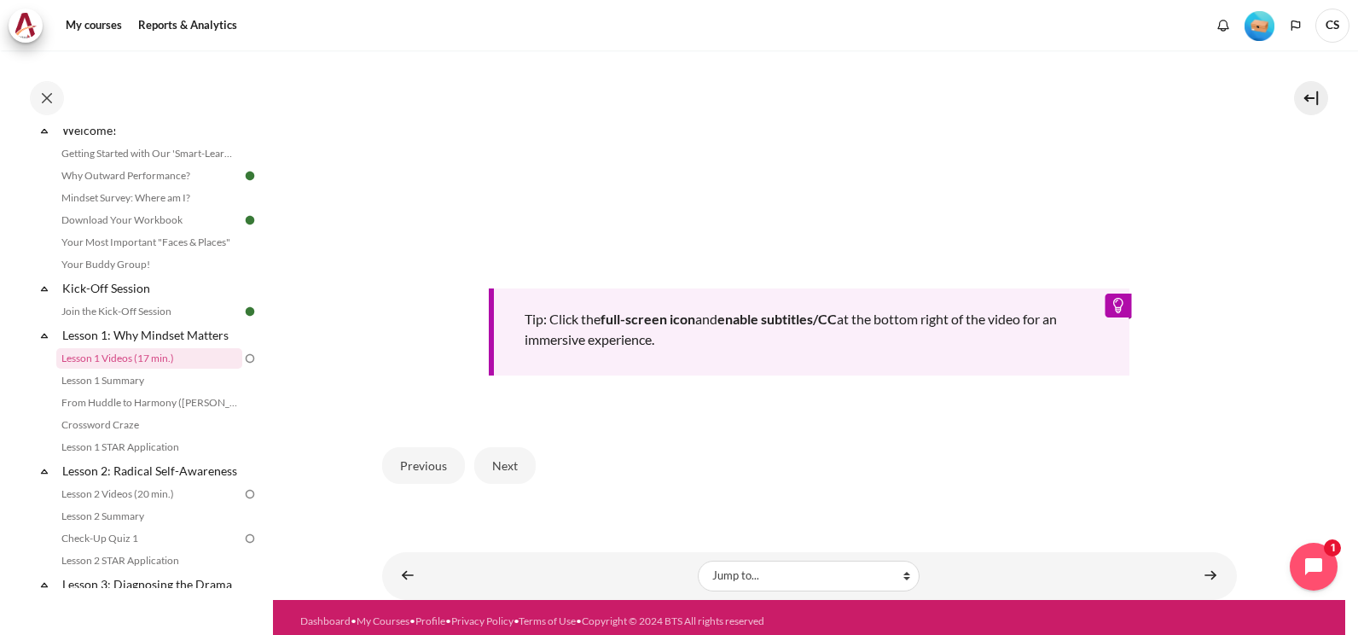
scroll to position [745, 0]
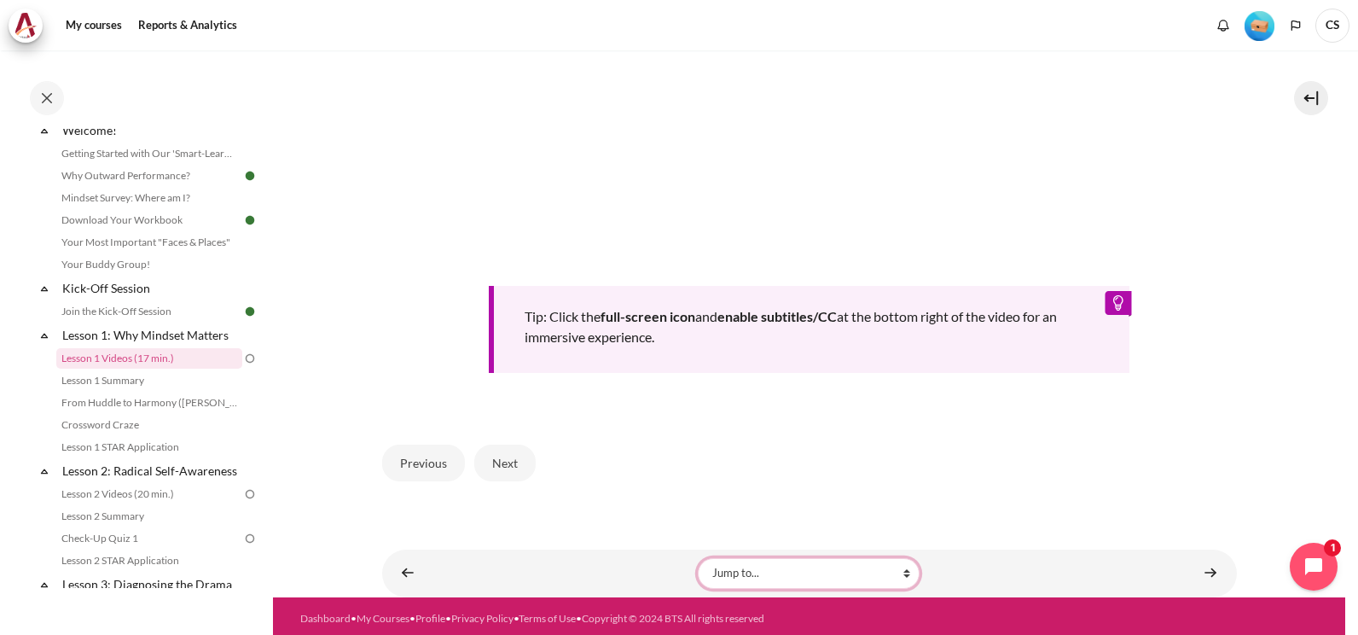
click at [845, 560] on select "Jump to... Getting Started with Our 'Smart-Learning' Platform Why Outward Perfo…" at bounding box center [809, 573] width 222 height 31
click at [1047, 427] on div "Previous Next" at bounding box center [809, 462] width 855 height 70
click at [1112, 293] on div "Tip: Click the full-screen icon and enable subtitles/CC at the bottom right of …" at bounding box center [809, 329] width 641 height 87
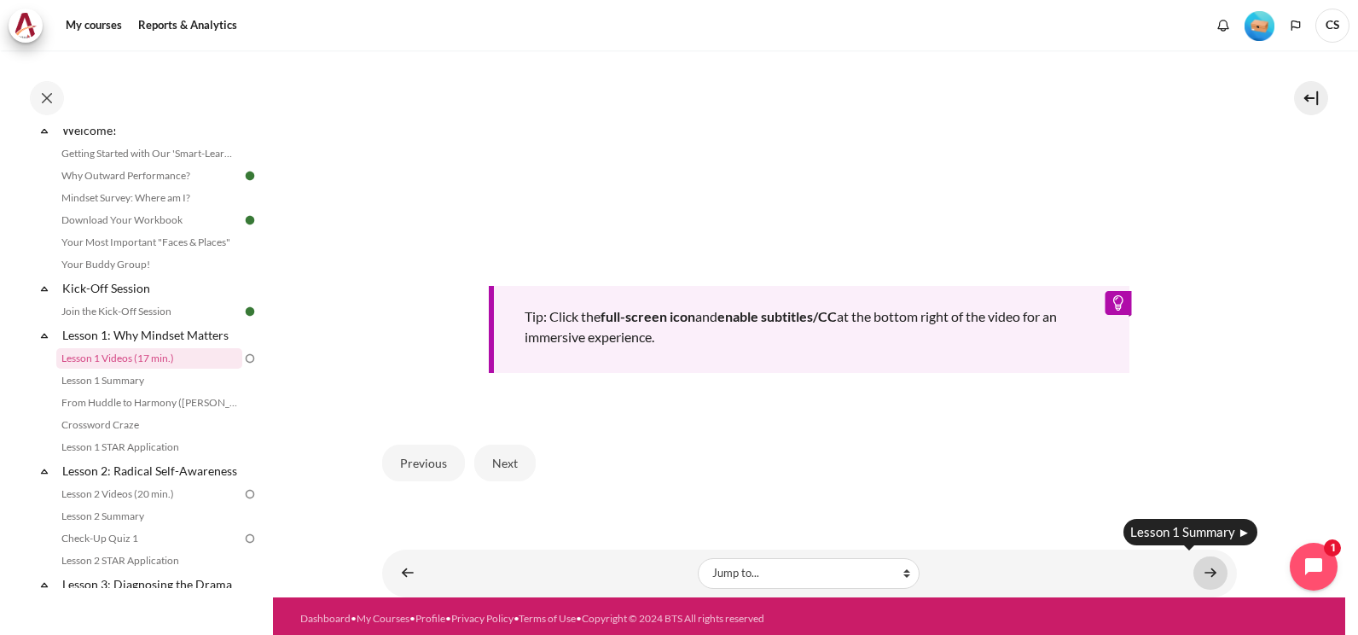
click at [1209, 566] on link "Content" at bounding box center [1210, 572] width 34 height 33
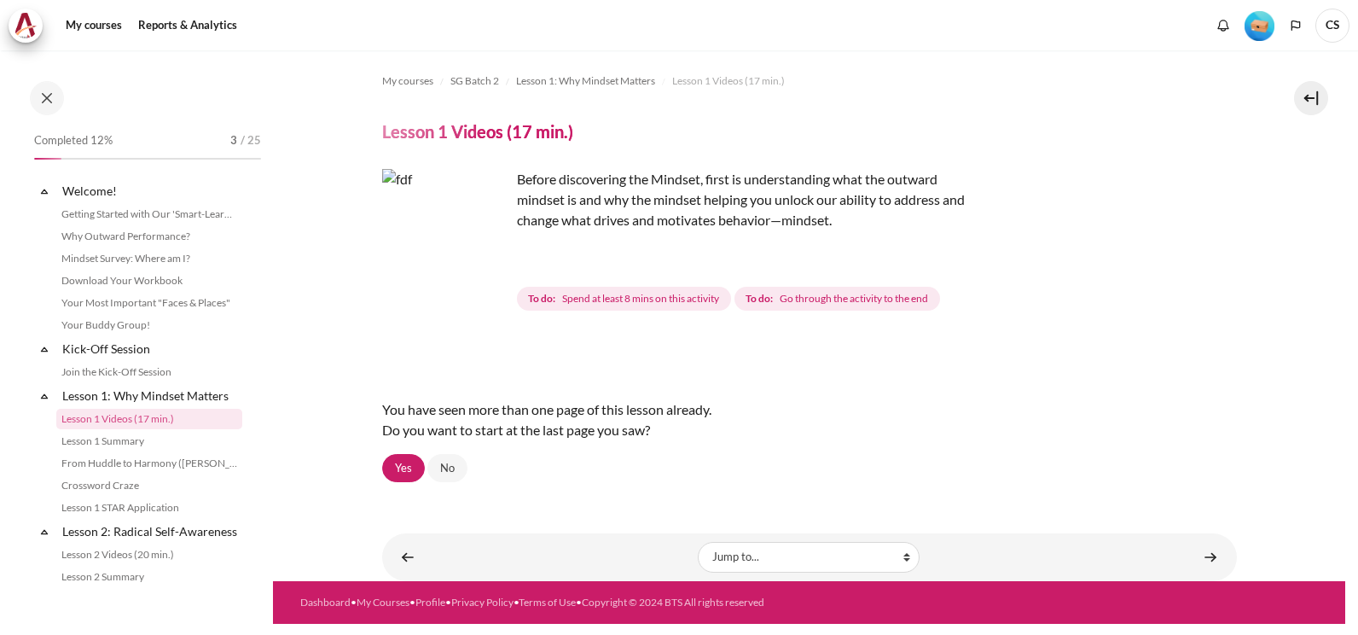
scroll to position [61, 0]
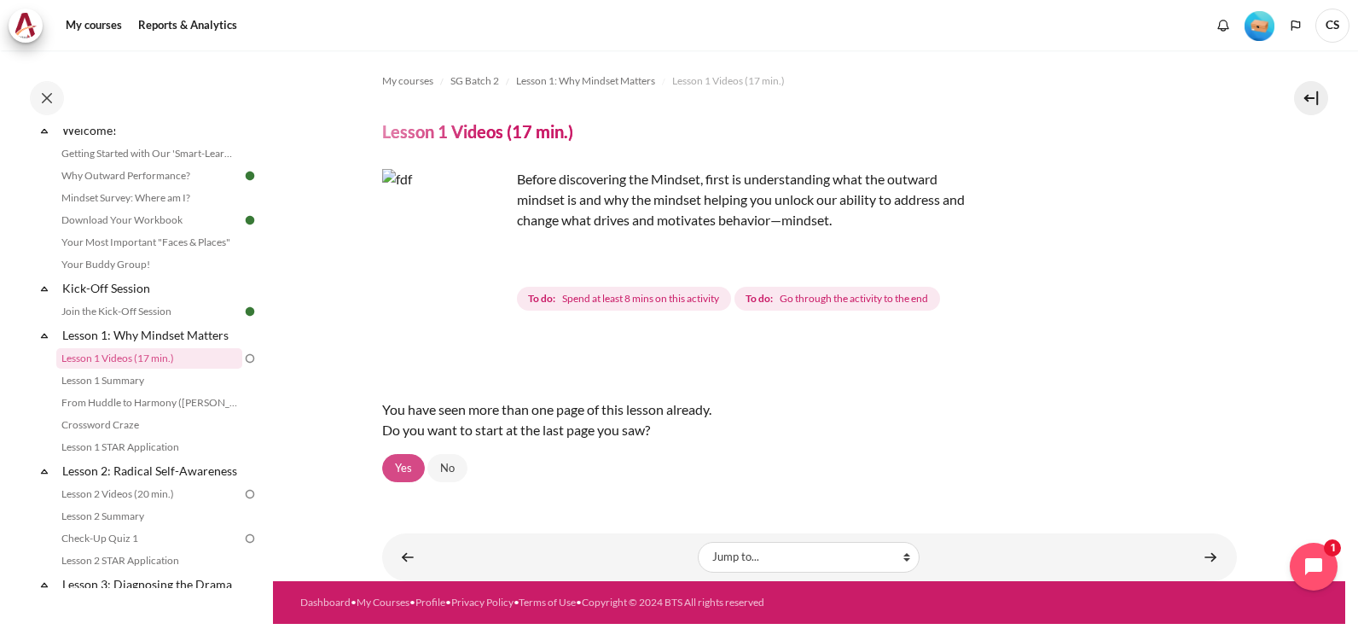
click at [404, 467] on link "Yes" at bounding box center [403, 468] width 43 height 29
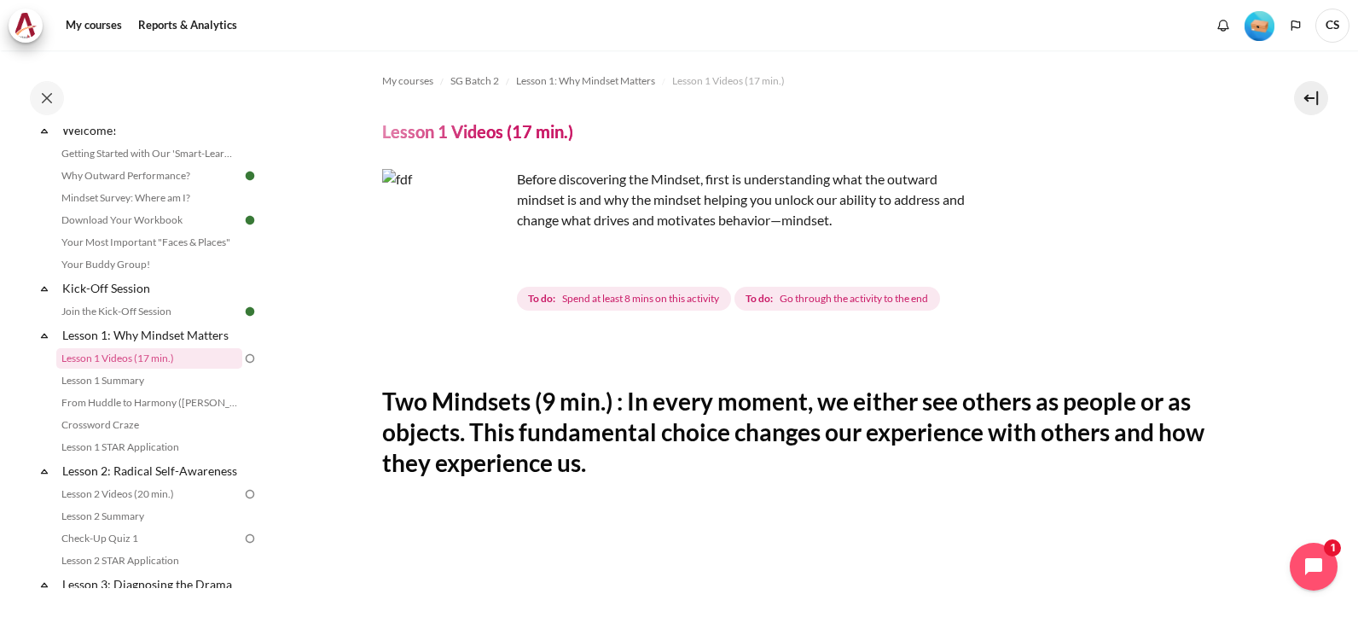
click at [633, 297] on span "Spend at least 8 mins on this activity" at bounding box center [640, 298] width 157 height 15
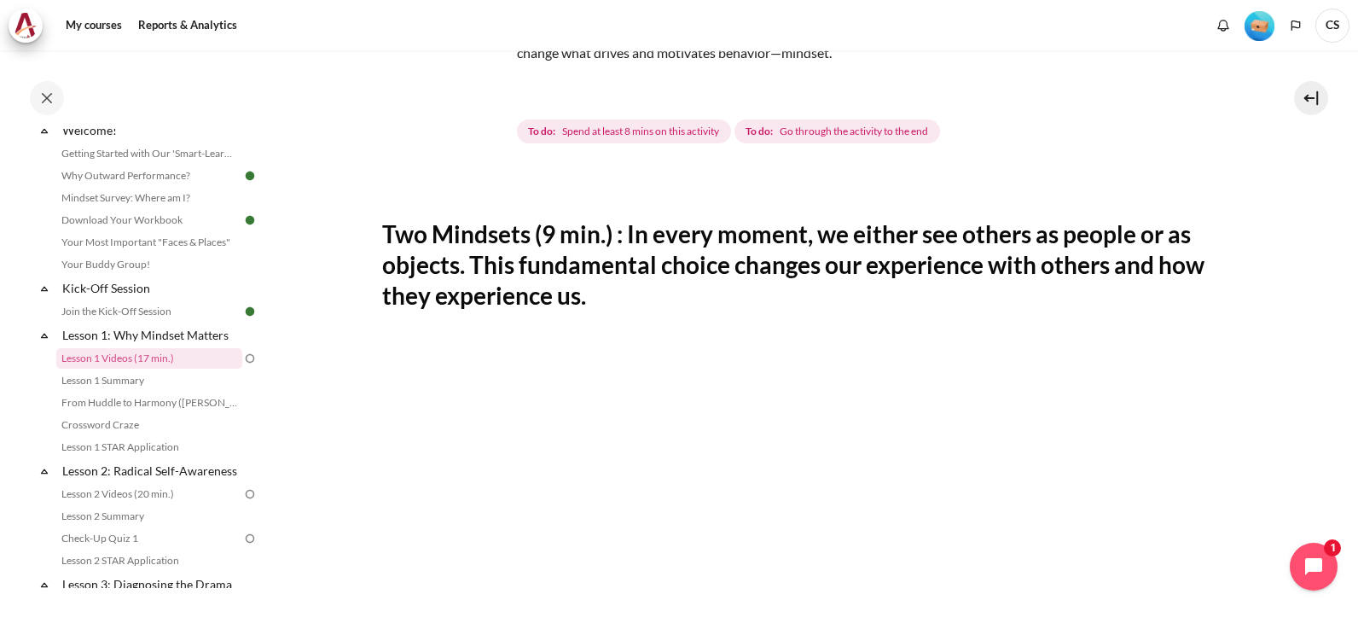
scroll to position [171, 0]
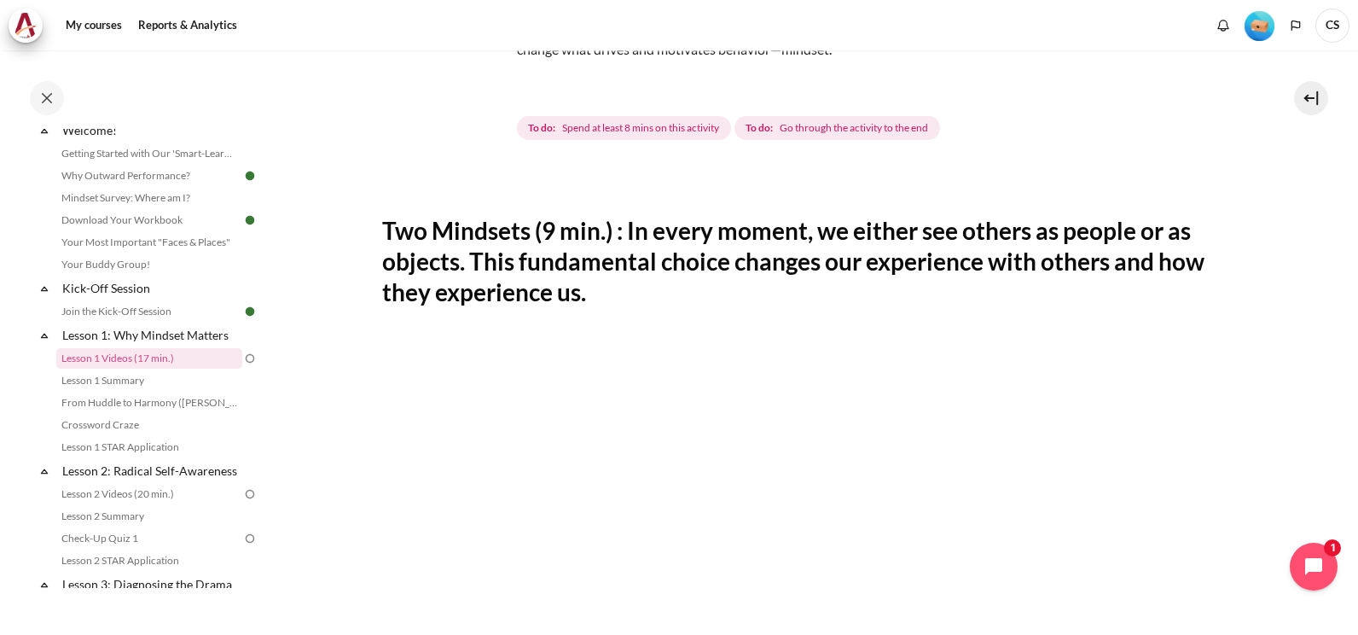
click at [524, 279] on h2 "Two Mindsets (9 min.) : In every moment, we either see others as people or as o…" at bounding box center [809, 261] width 855 height 93
click at [479, 242] on h2 "Two Mindsets (9 min.) : In every moment, we either see others as people or as o…" at bounding box center [809, 261] width 855 height 93
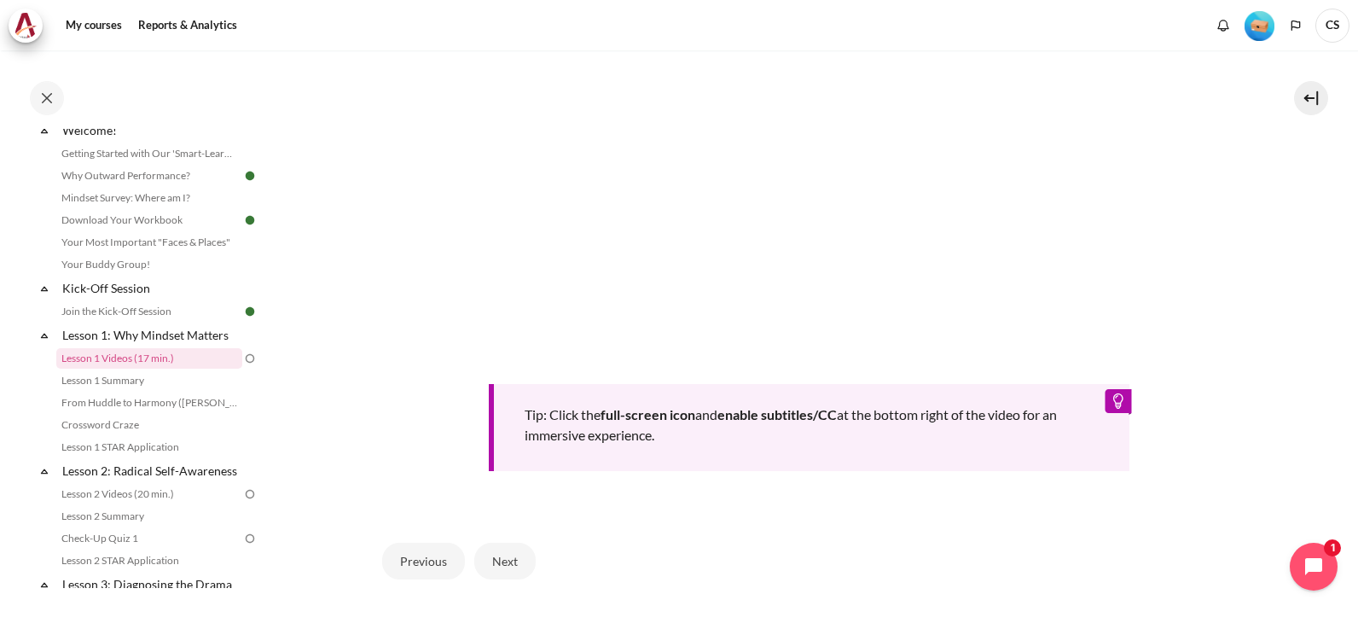
scroll to position [745, 0]
